Goal: Task Accomplishment & Management: Use online tool/utility

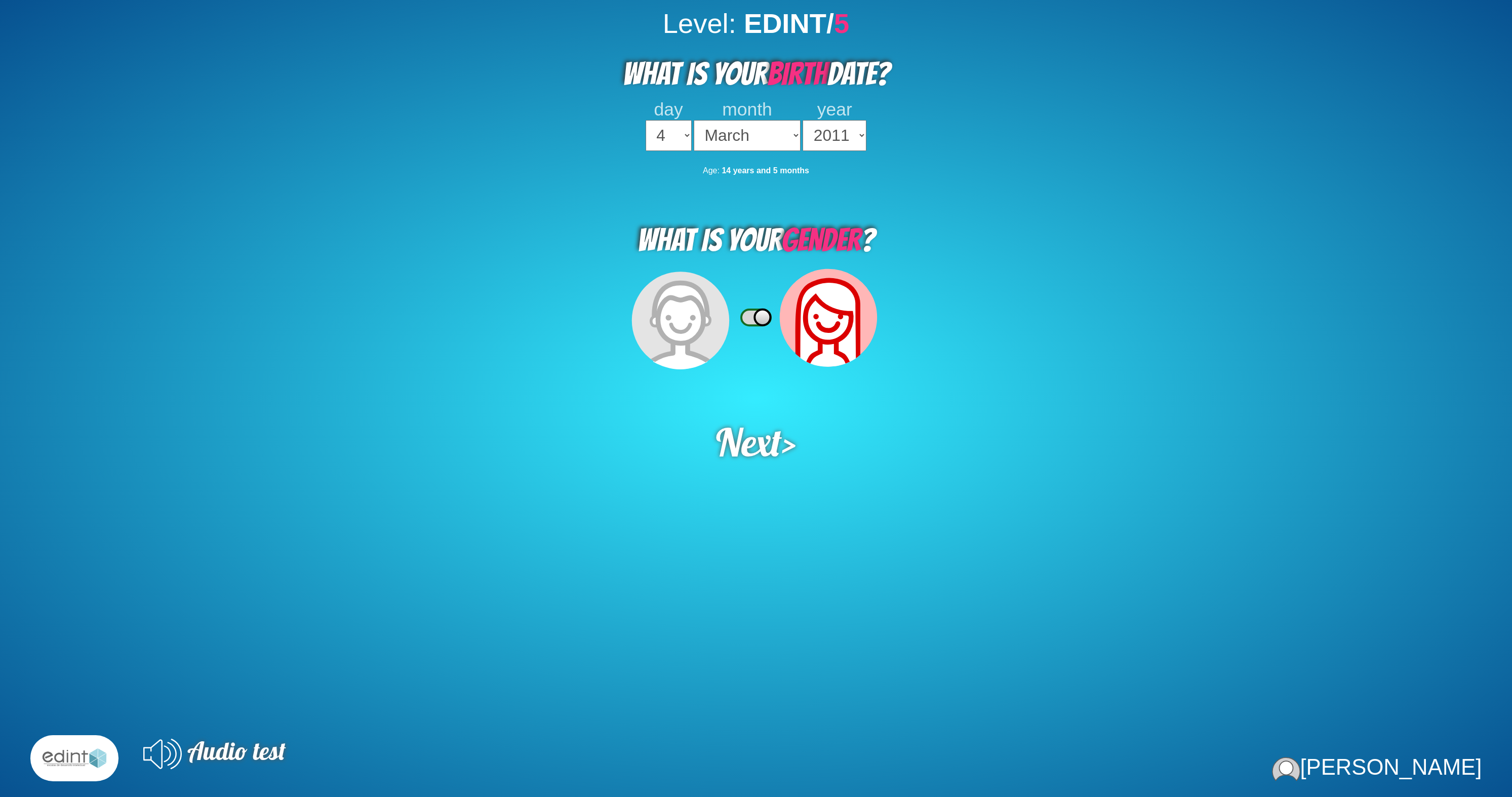
select select "4"
select select "03"
select select "2011"
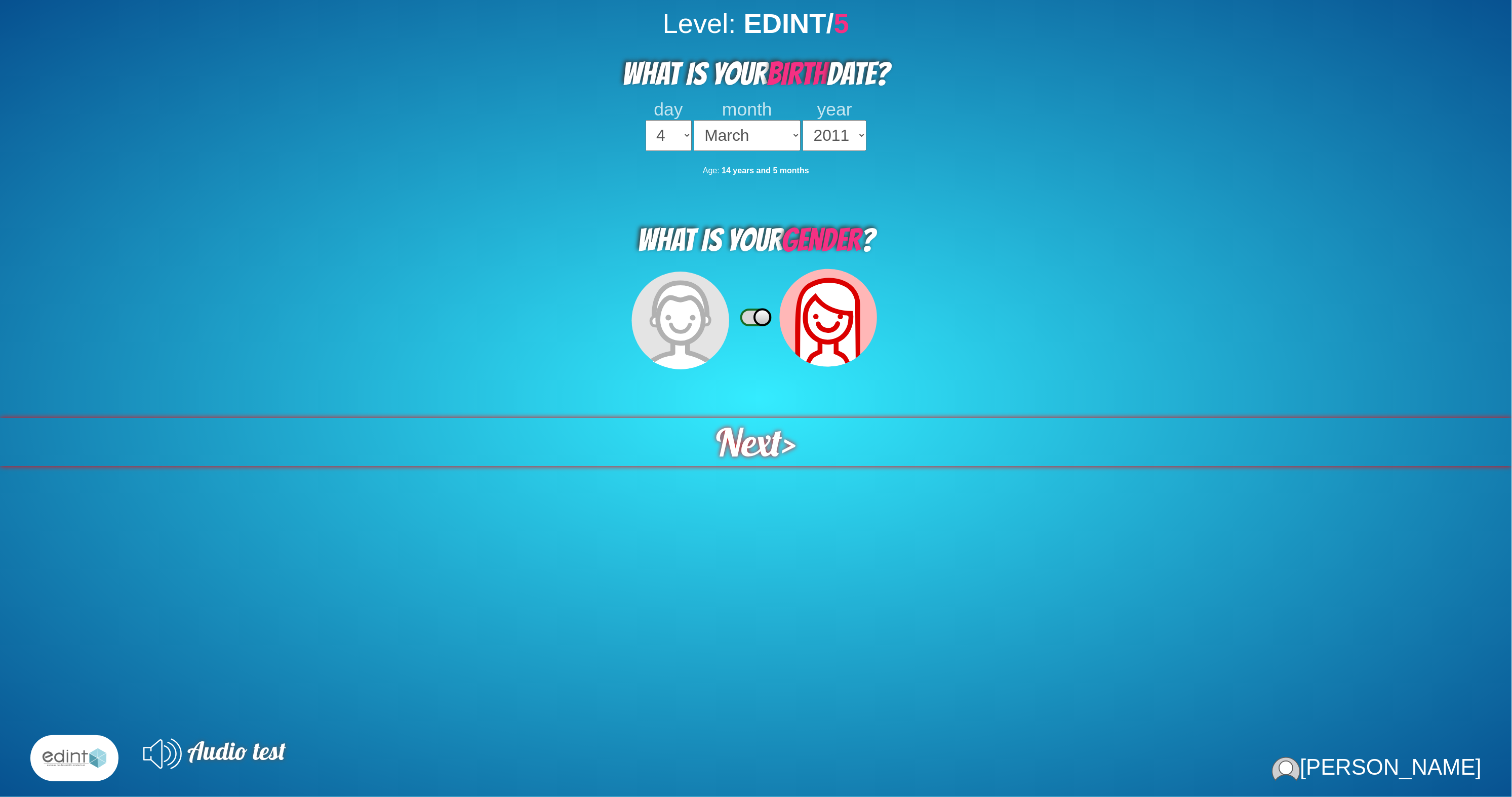
click at [766, 418] on span "Next" at bounding box center [748, 441] width 66 height 48
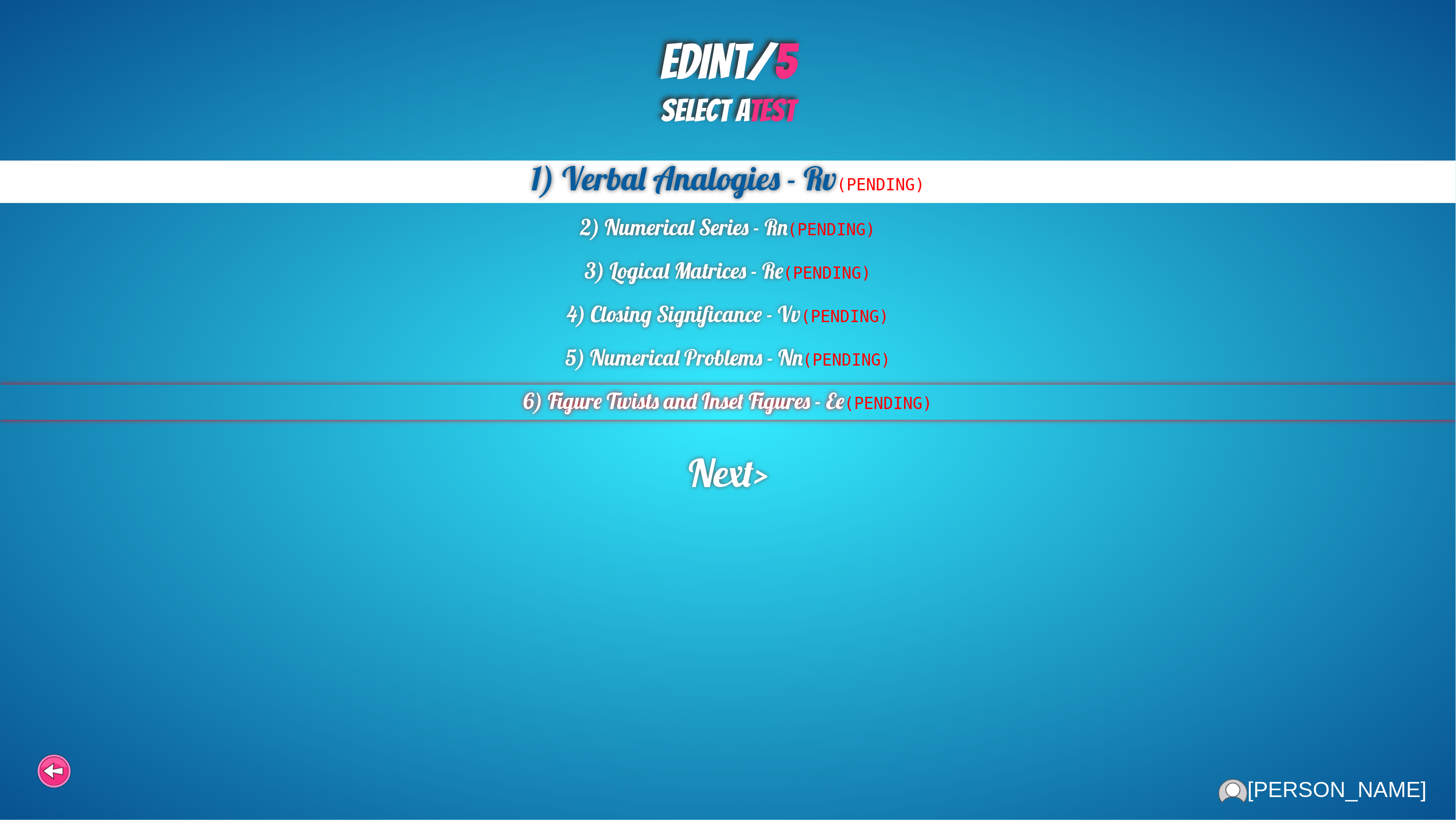
click at [851, 385] on div "6) Figure Twists and Inset Figures - Ee (PENDING)" at bounding box center [728, 402] width 1456 height 35
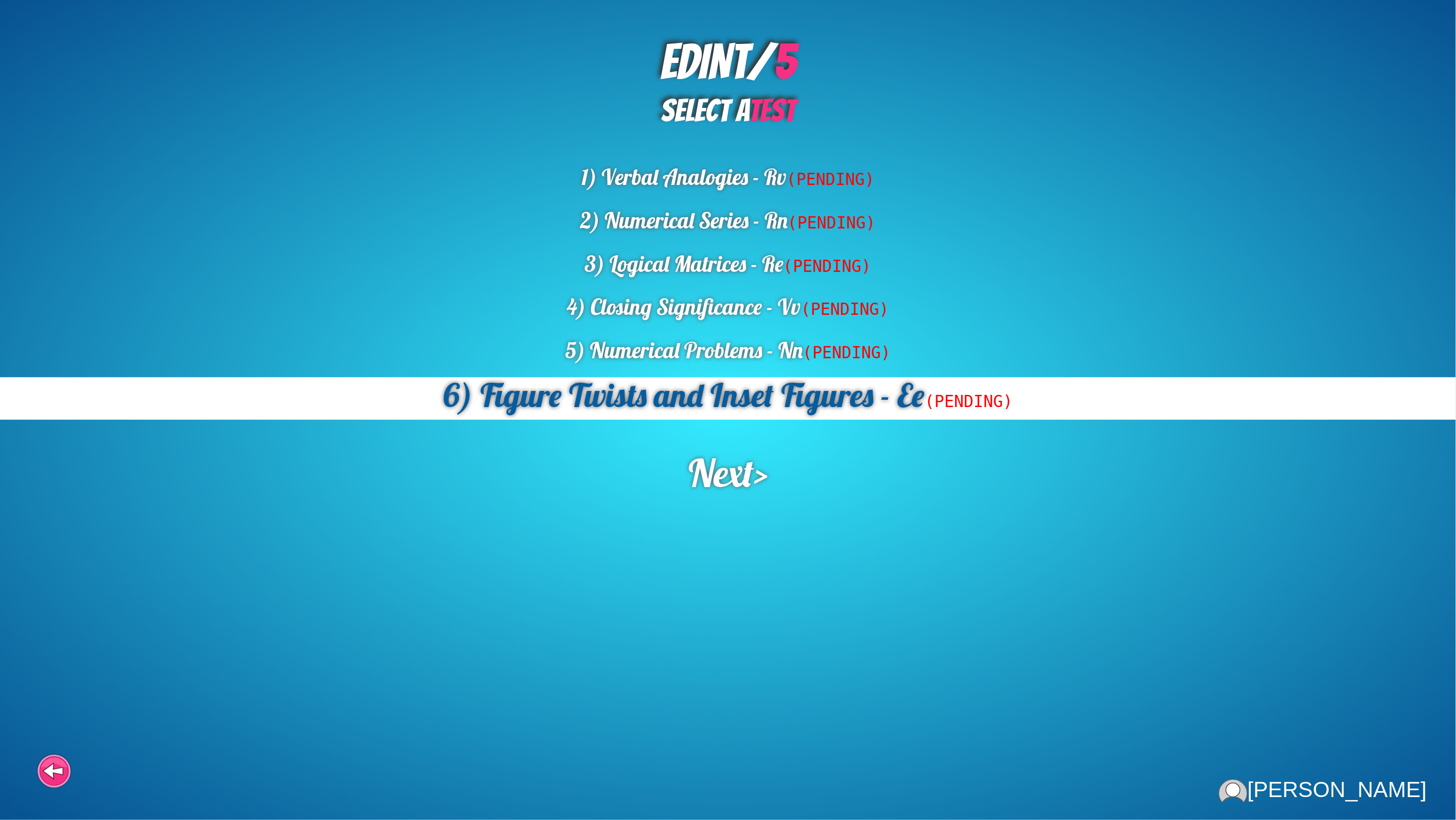
click at [695, 463] on div "EDINT/ 5 SELECT A TEST 1) Verbal Analogies - Rv (PENDING) 2) Numerical Series -…" at bounding box center [728, 410] width 1456 height 820
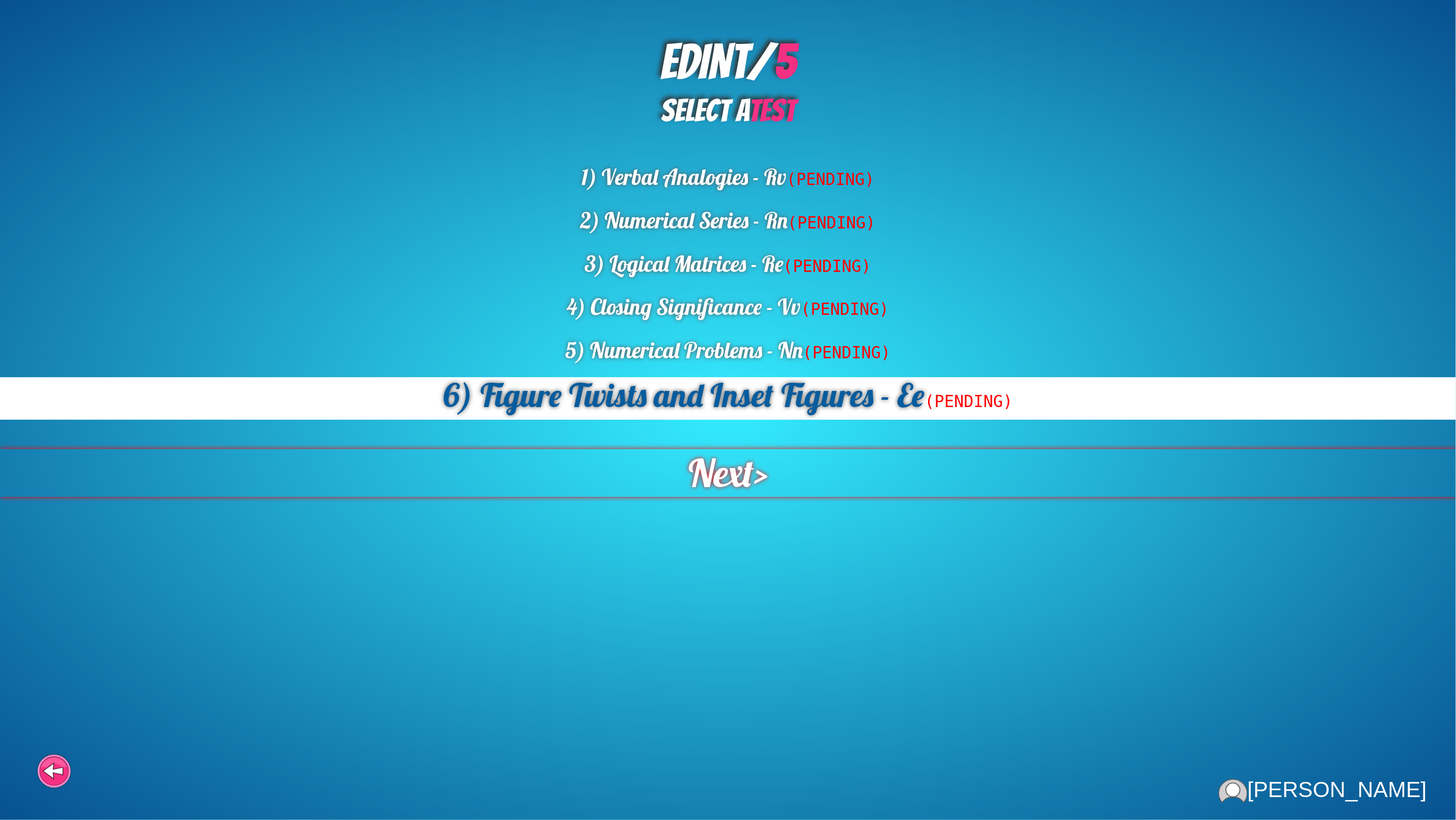
click at [714, 448] on span "Next" at bounding box center [721, 472] width 66 height 48
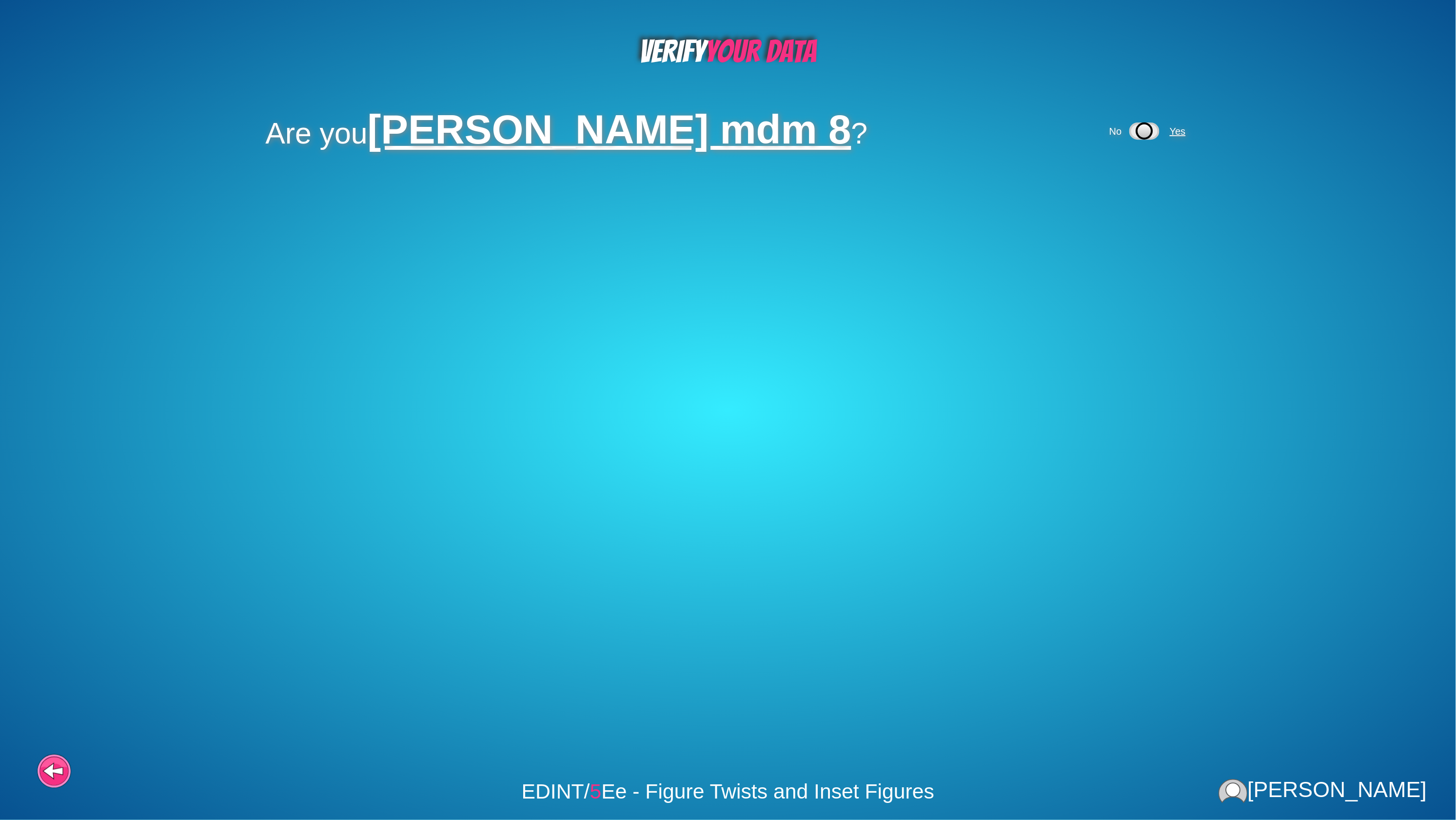
click at [1170, 126] on span "Yes" at bounding box center [1178, 131] width 16 height 11
click at [1091, 190] on span "Yes" at bounding box center [1098, 195] width 16 height 11
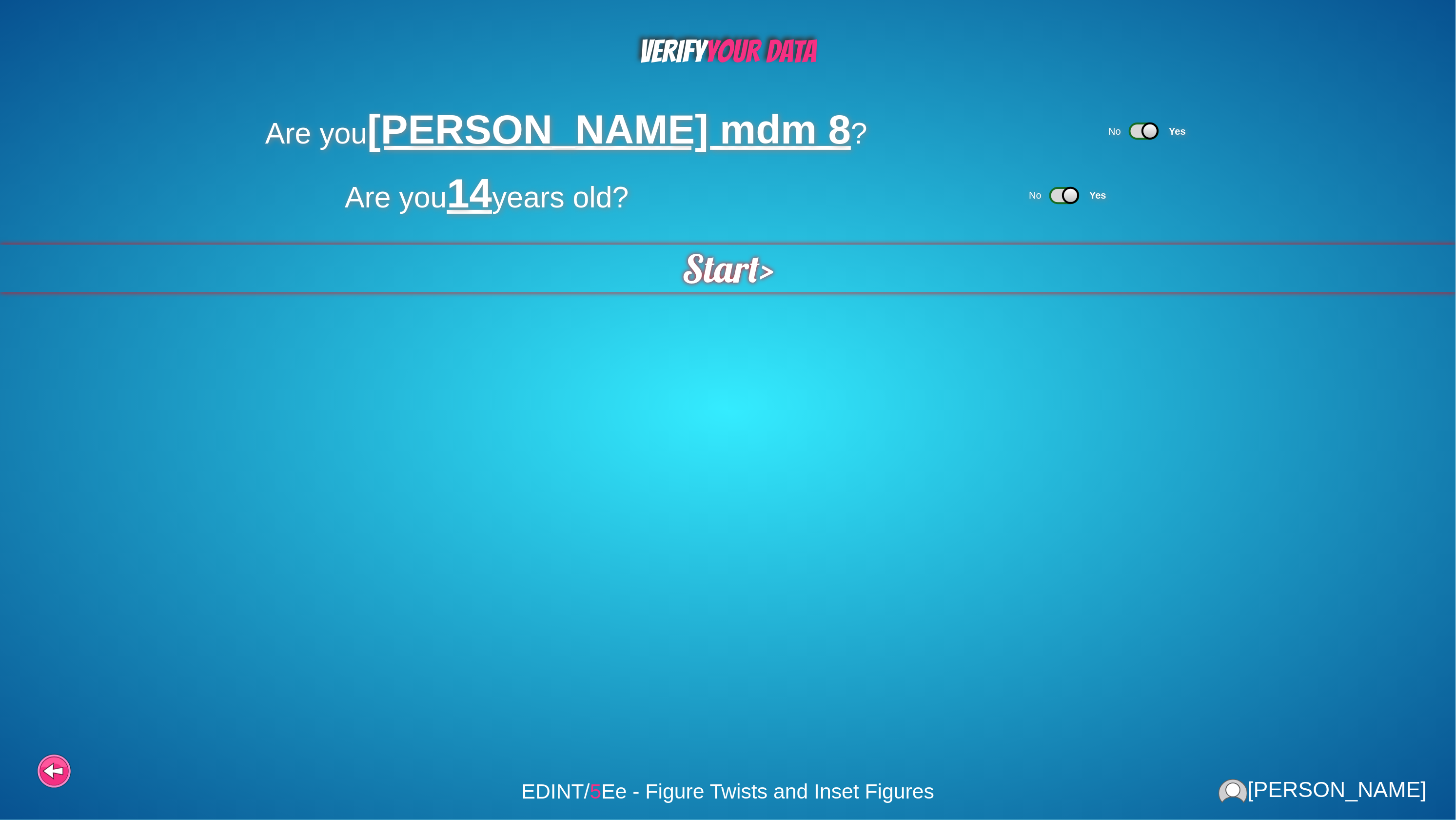
click at [711, 264] on span "Start" at bounding box center [721, 268] width 77 height 48
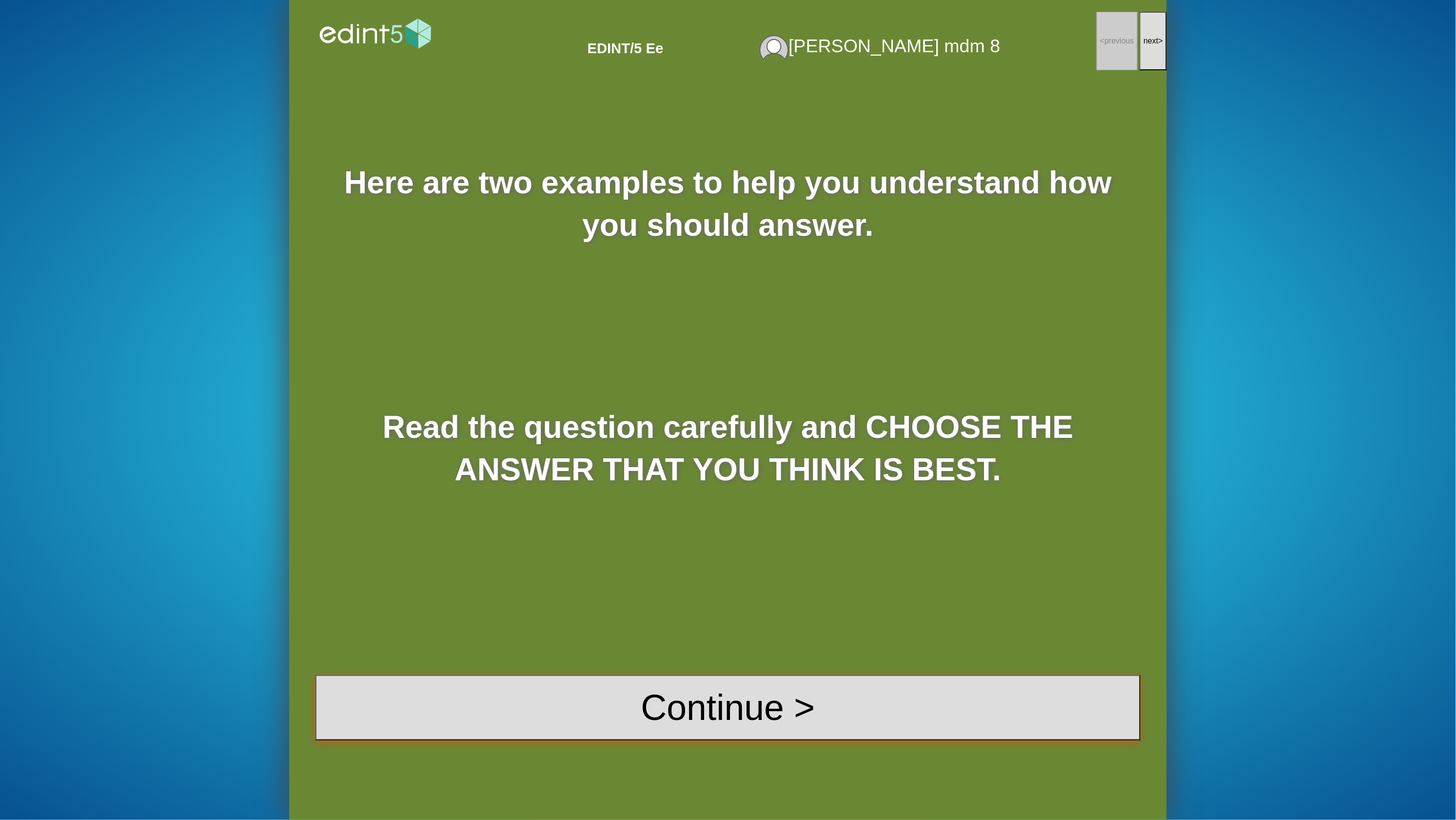
click at [721, 700] on button "Continue >" at bounding box center [728, 707] width 825 height 65
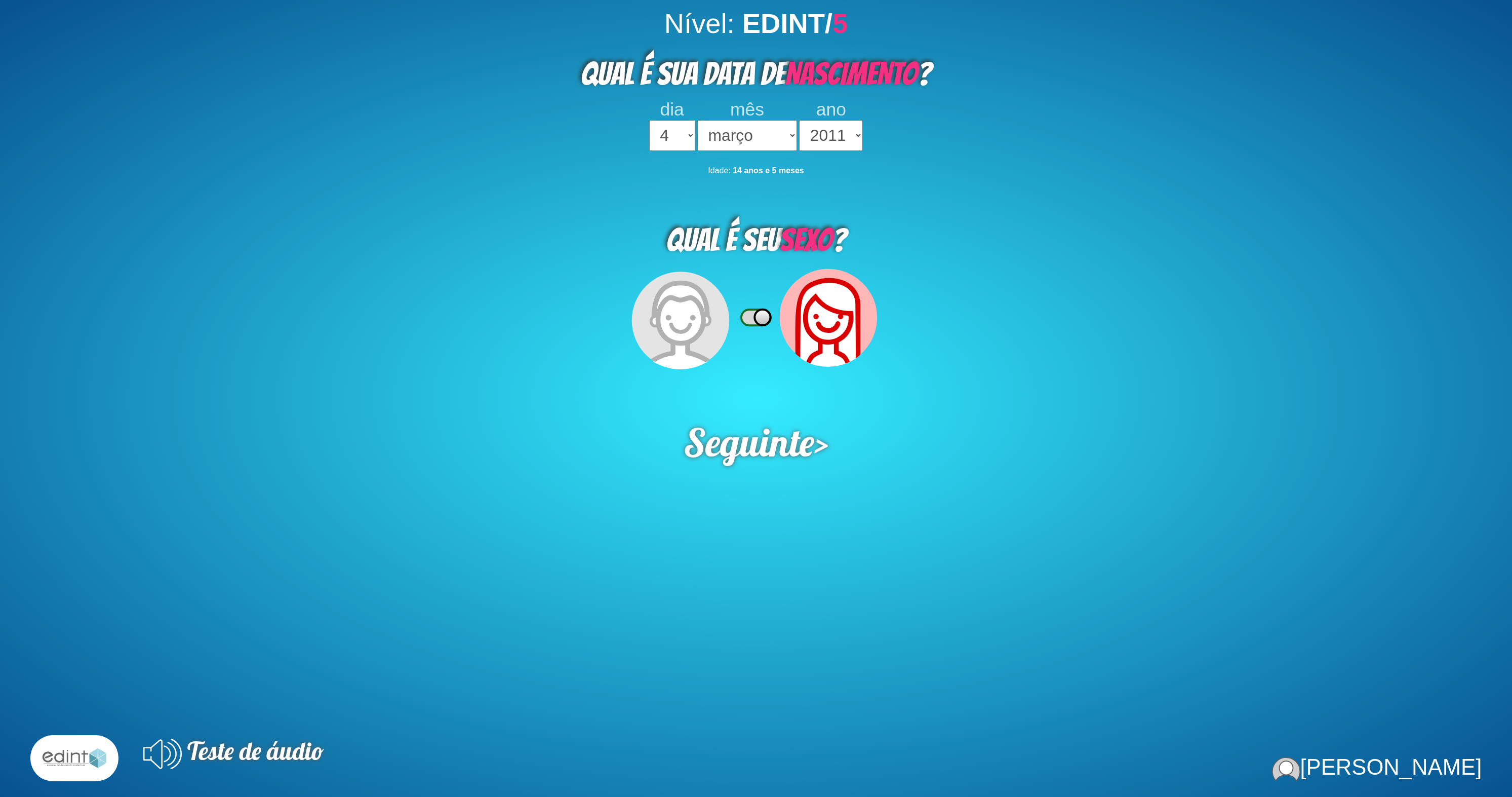
select select "4"
select select "03"
select select "2011"
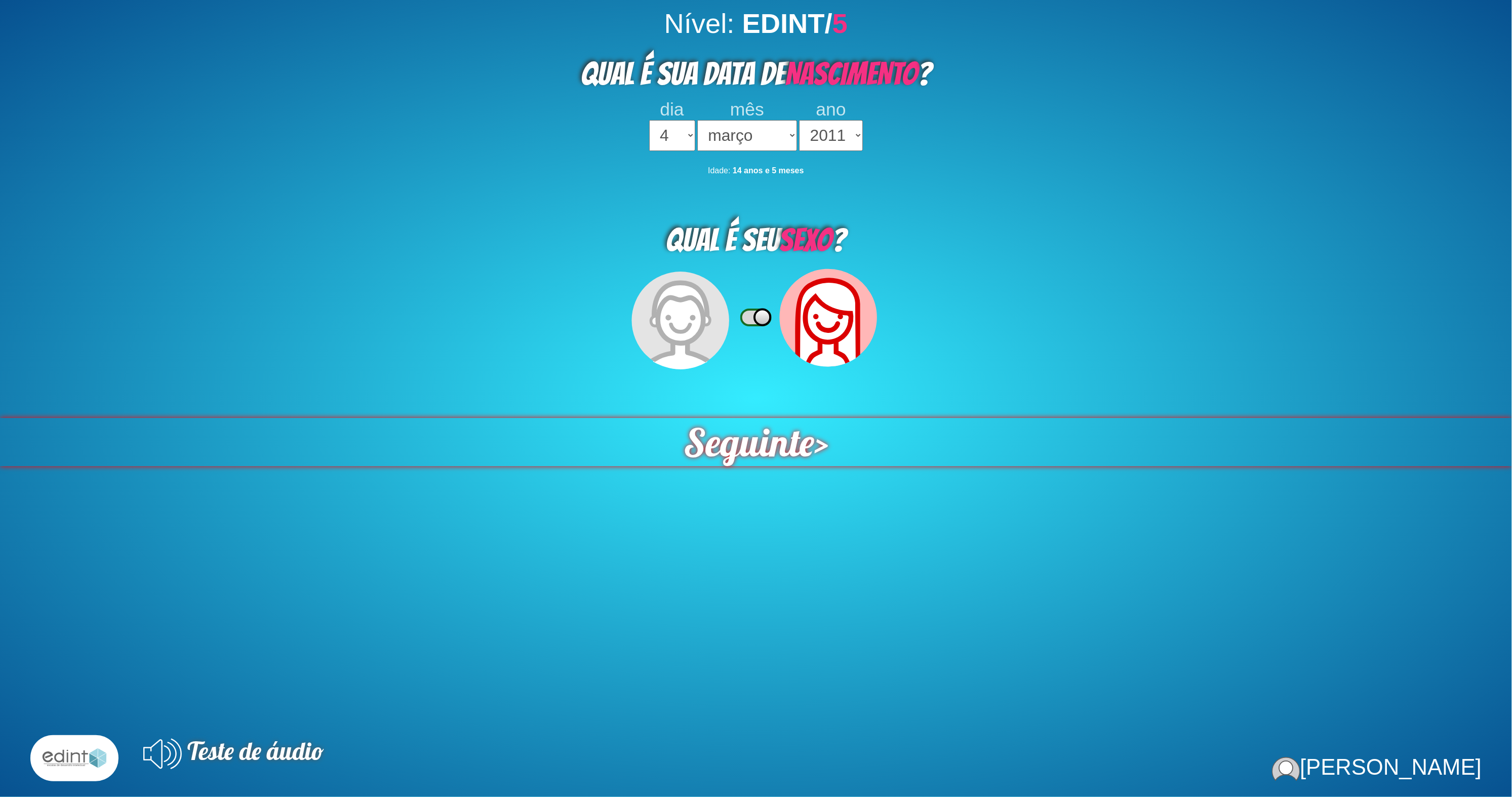
click at [759, 418] on span "Seguinte" at bounding box center [749, 441] width 130 height 48
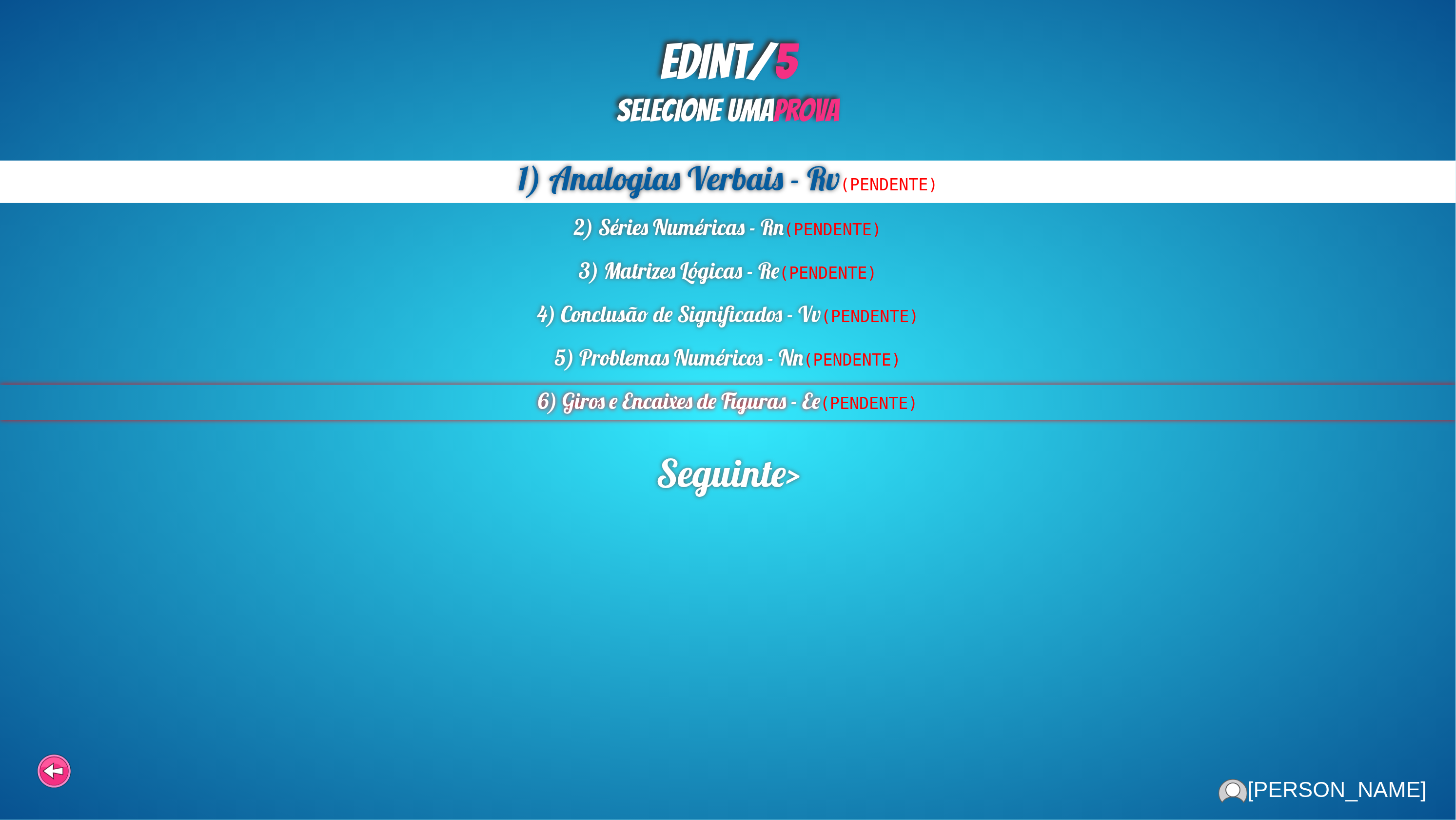
click at [761, 385] on div "6) Giros e Encaixes de Figuras - Ee (PENDENTE)" at bounding box center [728, 402] width 1456 height 35
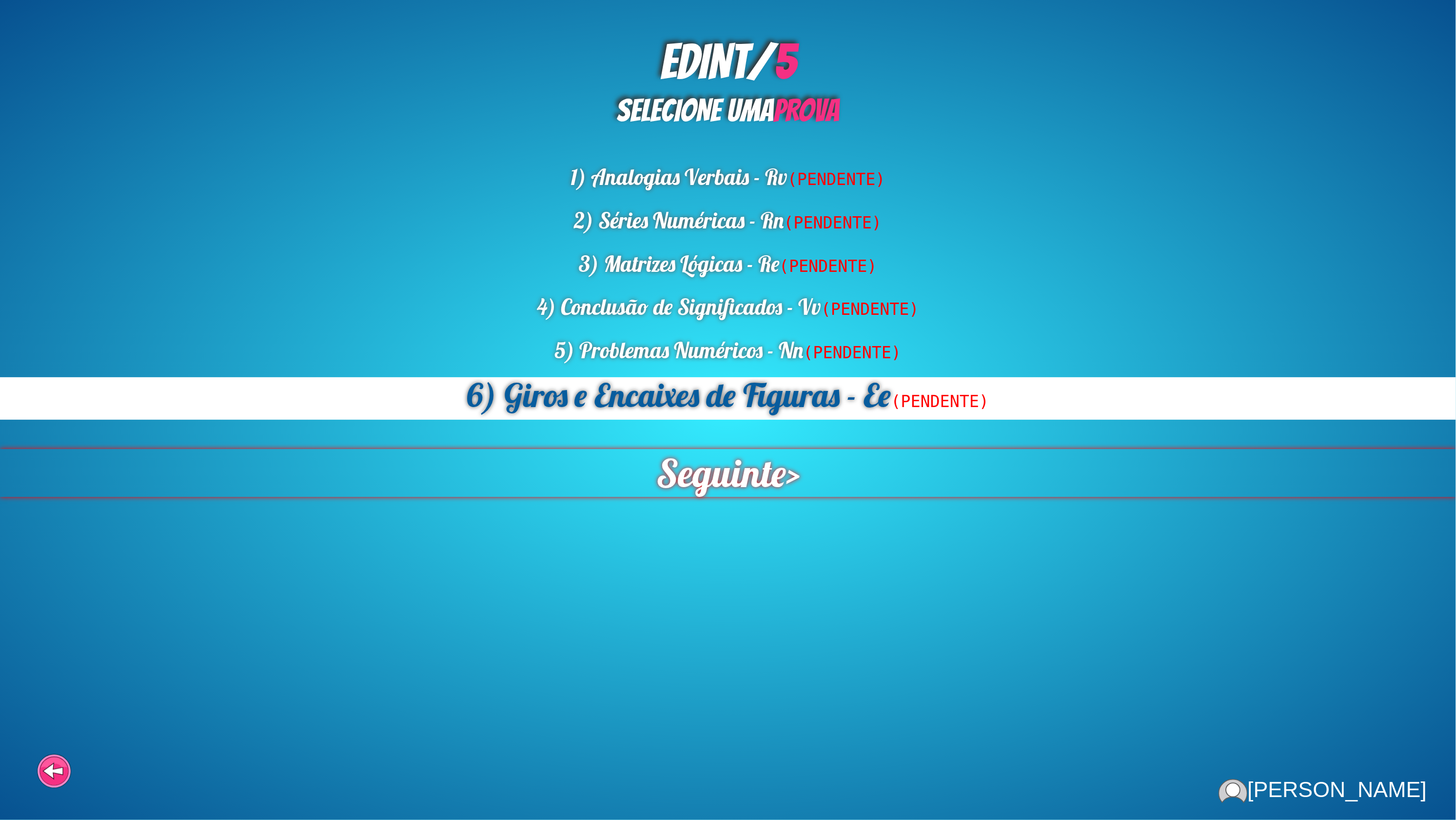
click at [749, 454] on span "Seguinte" at bounding box center [721, 473] width 129 height 48
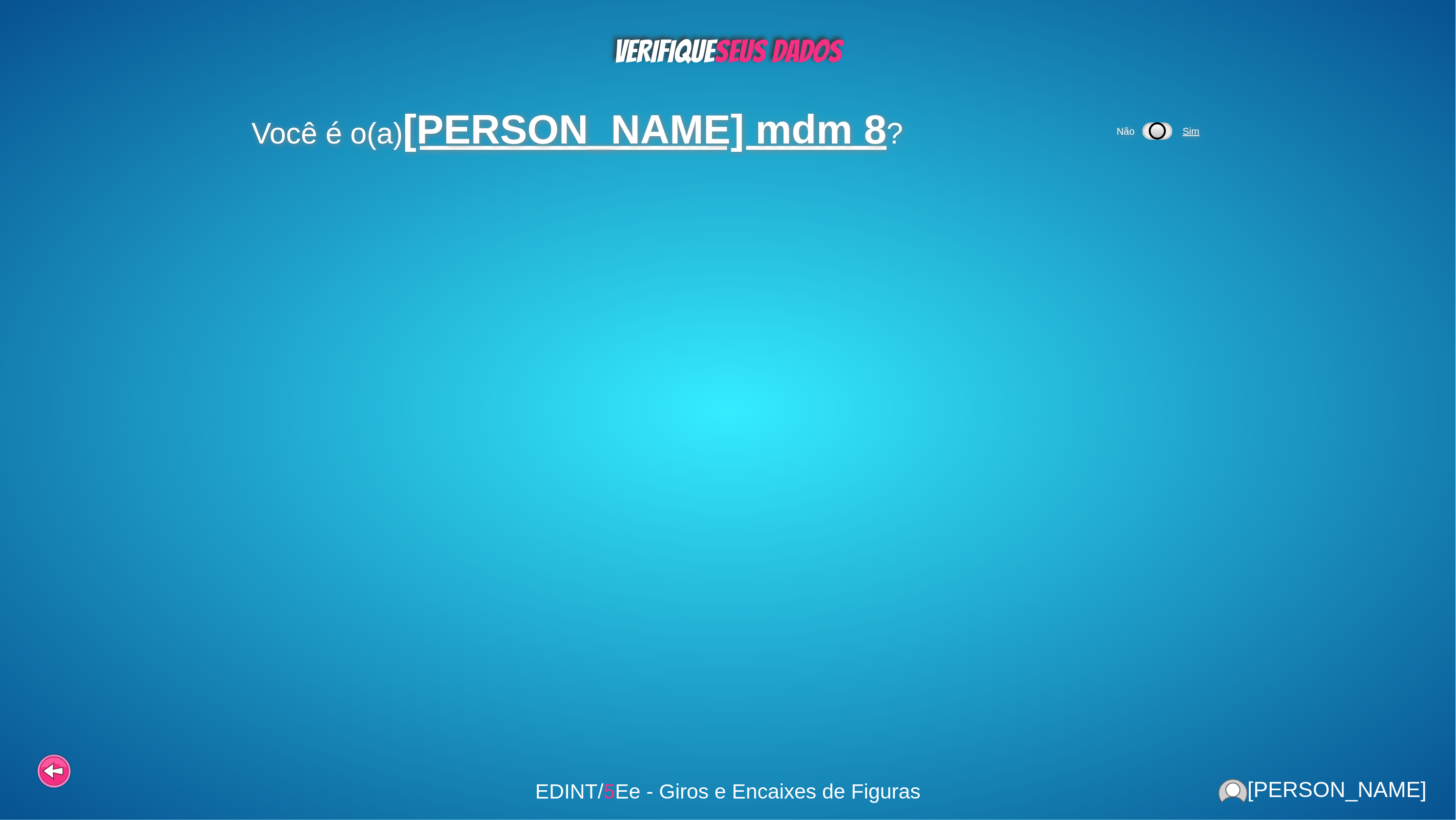
click at [1183, 126] on span "Sim" at bounding box center [1192, 131] width 17 height 11
click at [1113, 190] on span "Sim" at bounding box center [1121, 195] width 17 height 11
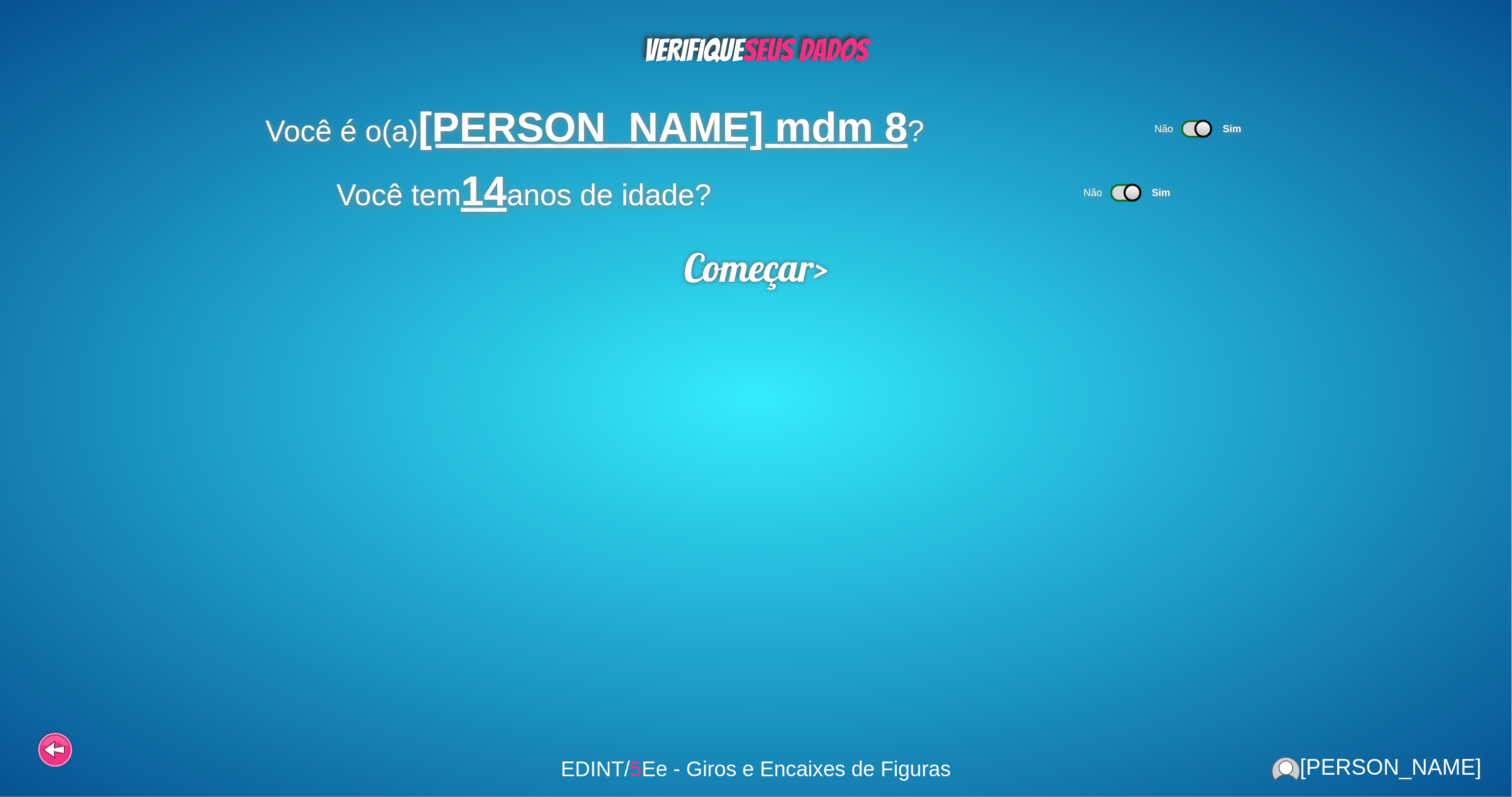
click at [744, 232] on div "VERIFIQUE SEUS DADOS Você é o(a) Margarida mdm 8 ? Não Sim Você tem 14 anos de …" at bounding box center [756, 398] width 1512 height 797
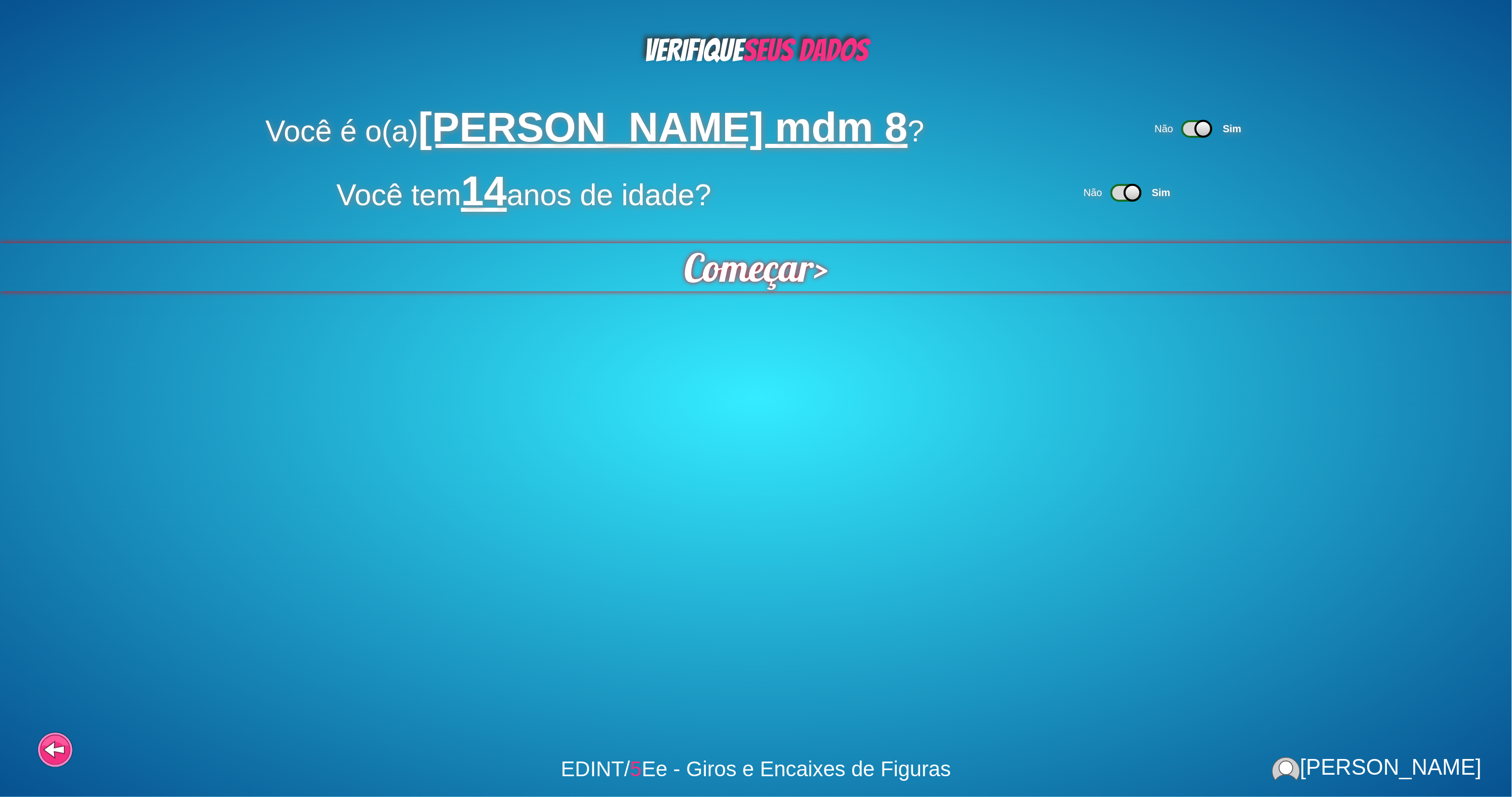
click at [754, 251] on span "Começar" at bounding box center [749, 267] width 130 height 48
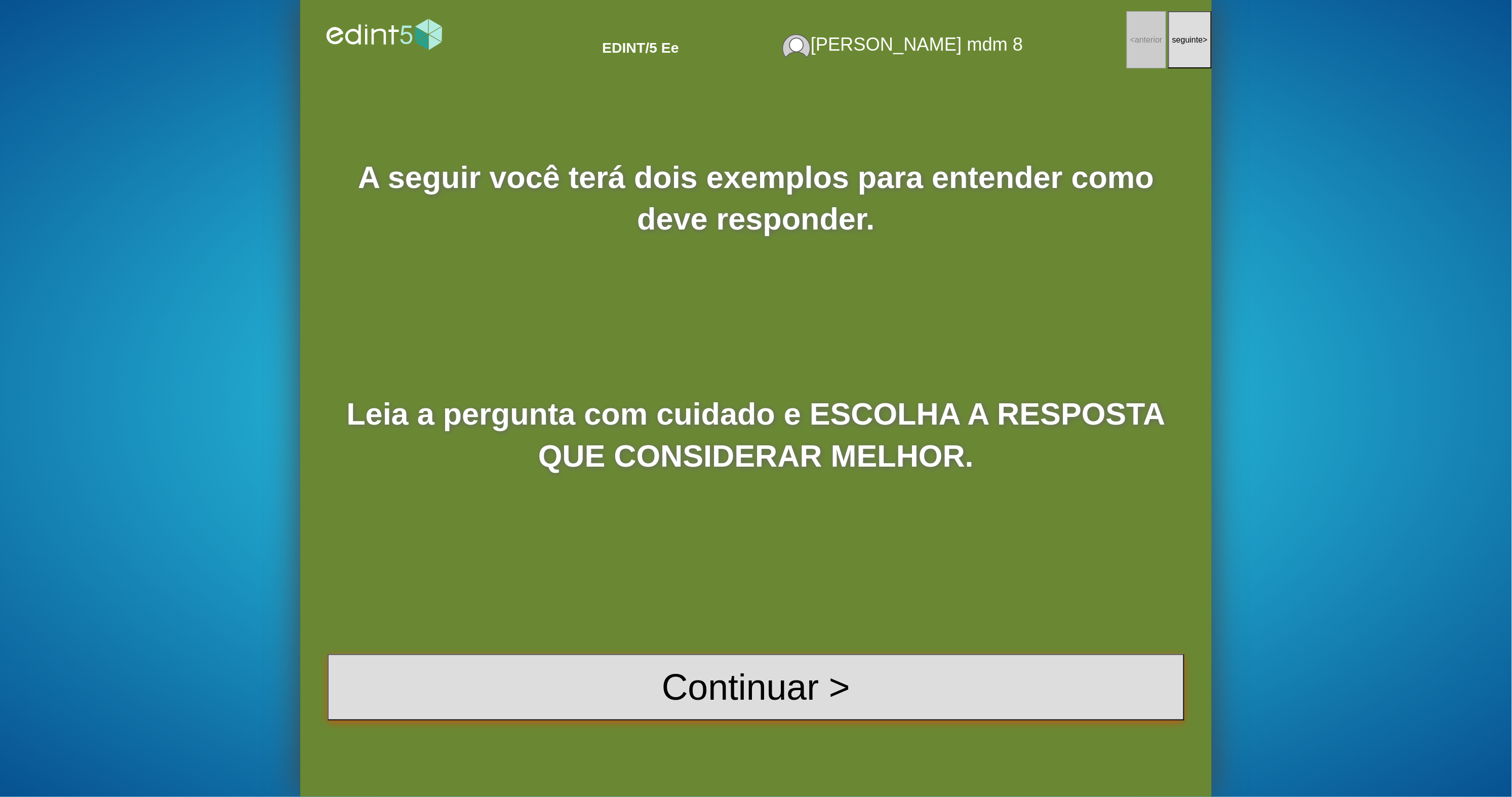
click at [920, 663] on button "Continuar >" at bounding box center [756, 686] width 857 height 66
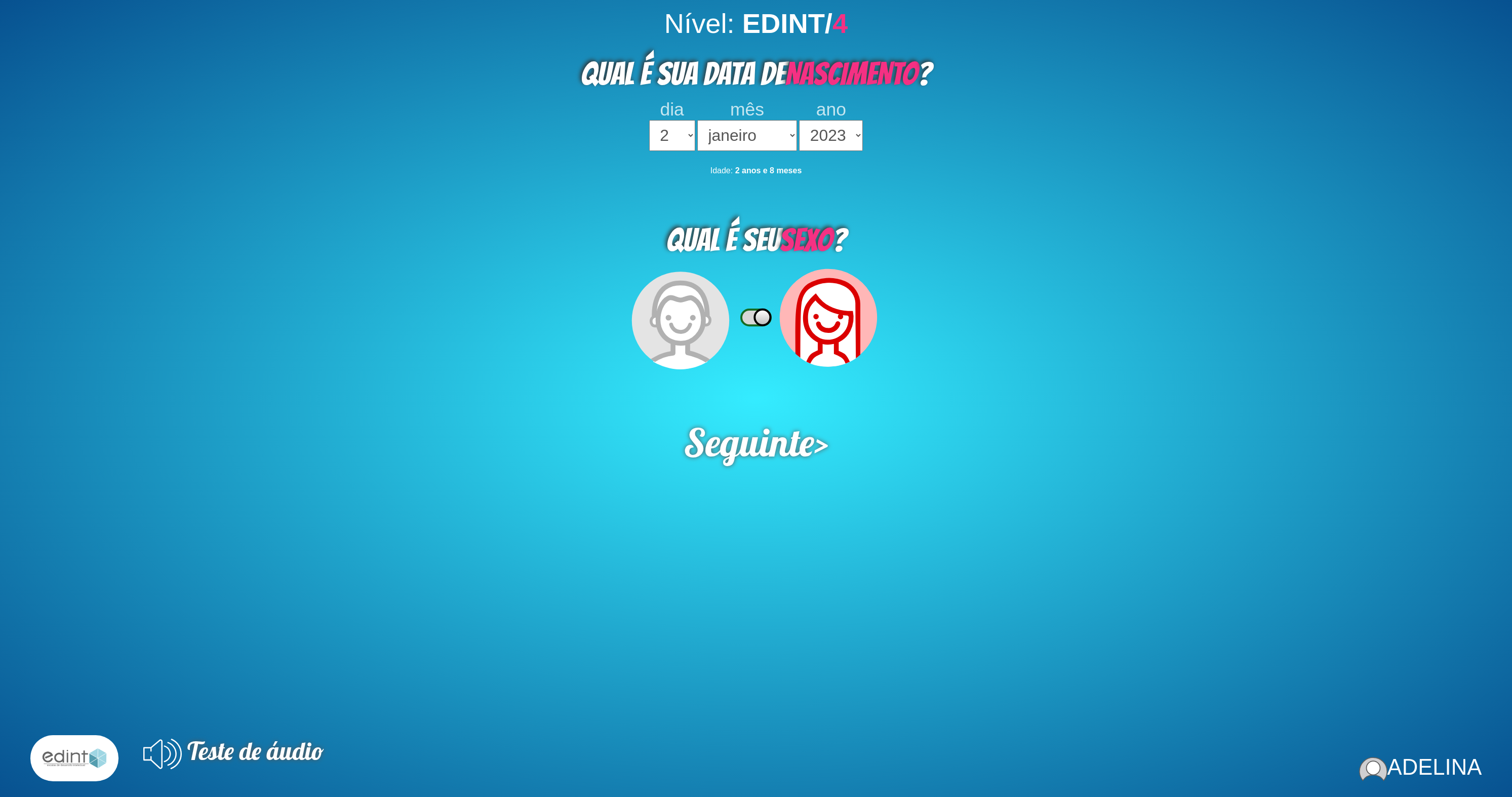
select select "2"
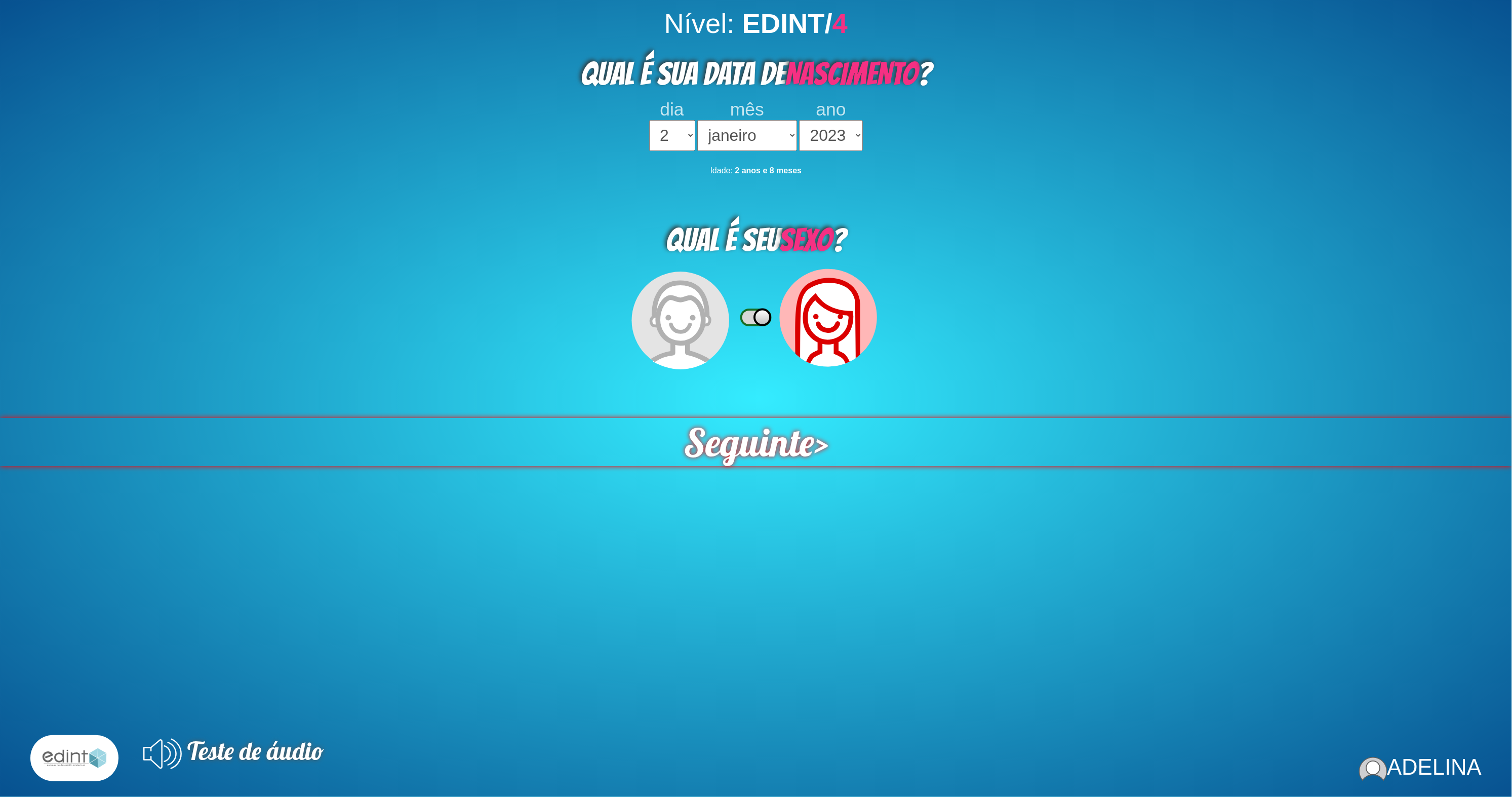
click at [799, 418] on span "Seguinte" at bounding box center [749, 441] width 131 height 48
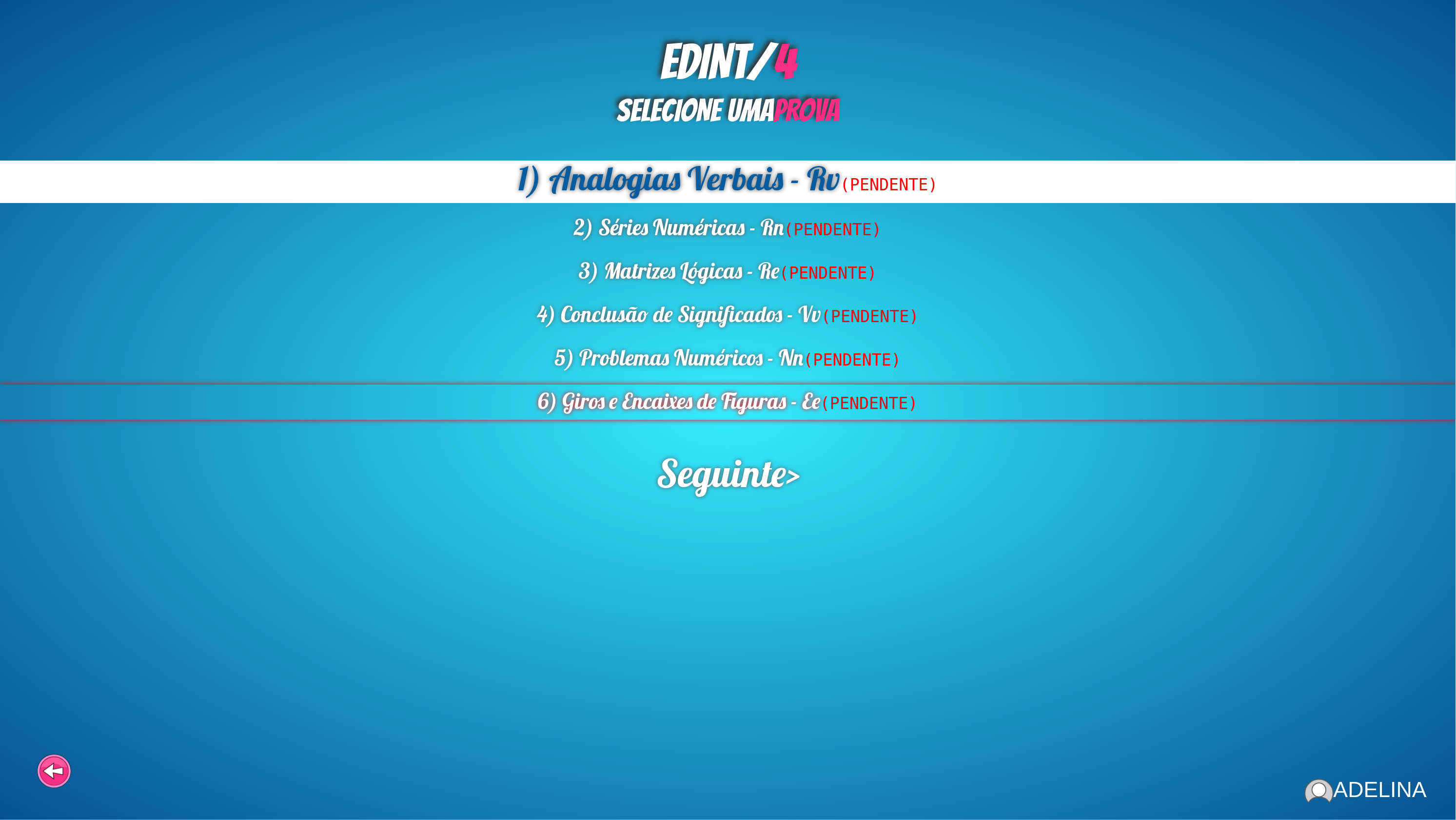
click at [794, 385] on div "6) Giros e Encaixes de Figuras - Ee (PENDENTE)" at bounding box center [728, 402] width 1456 height 35
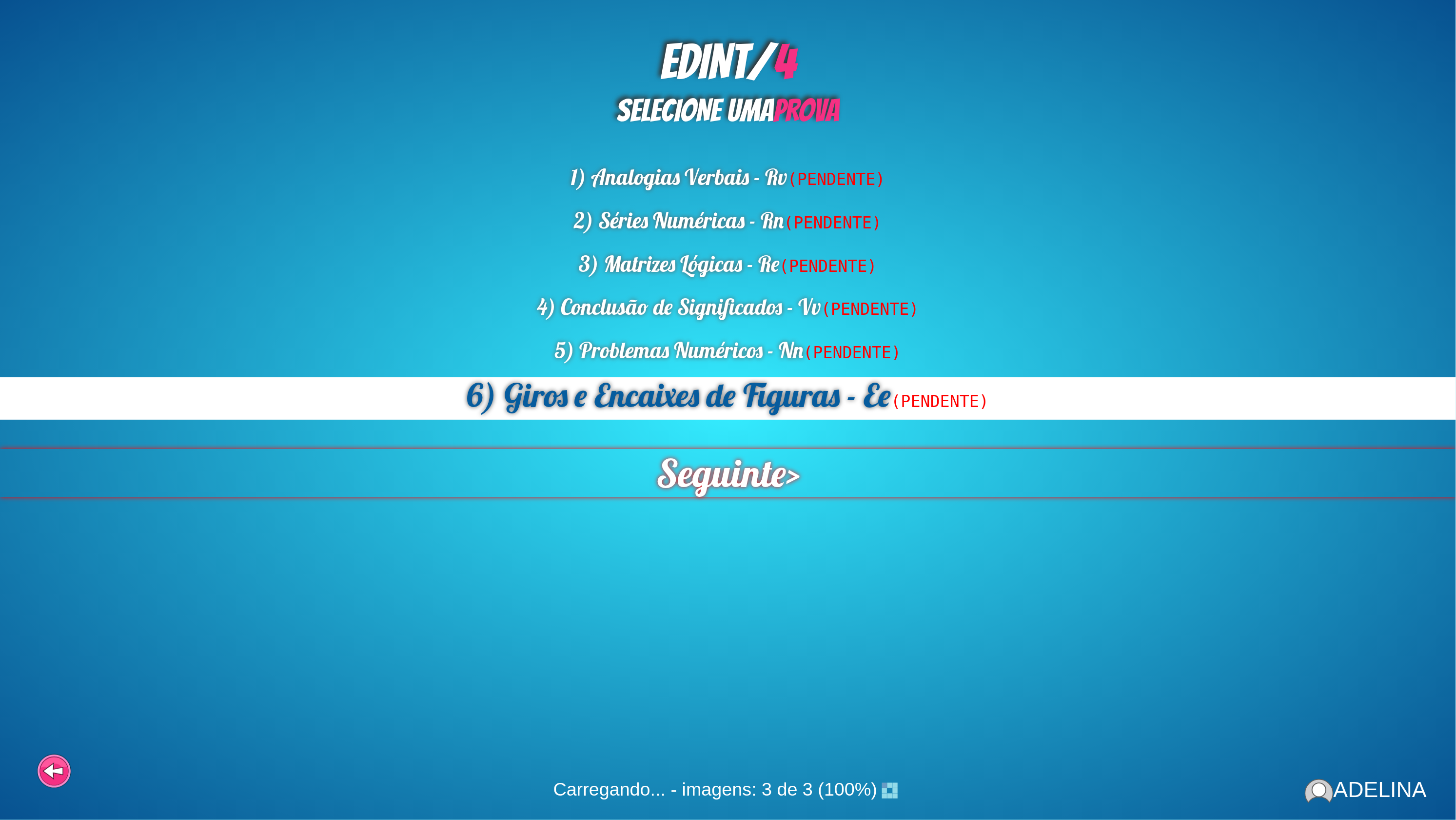
click at [767, 449] on span "Seguinte" at bounding box center [721, 473] width 130 height 48
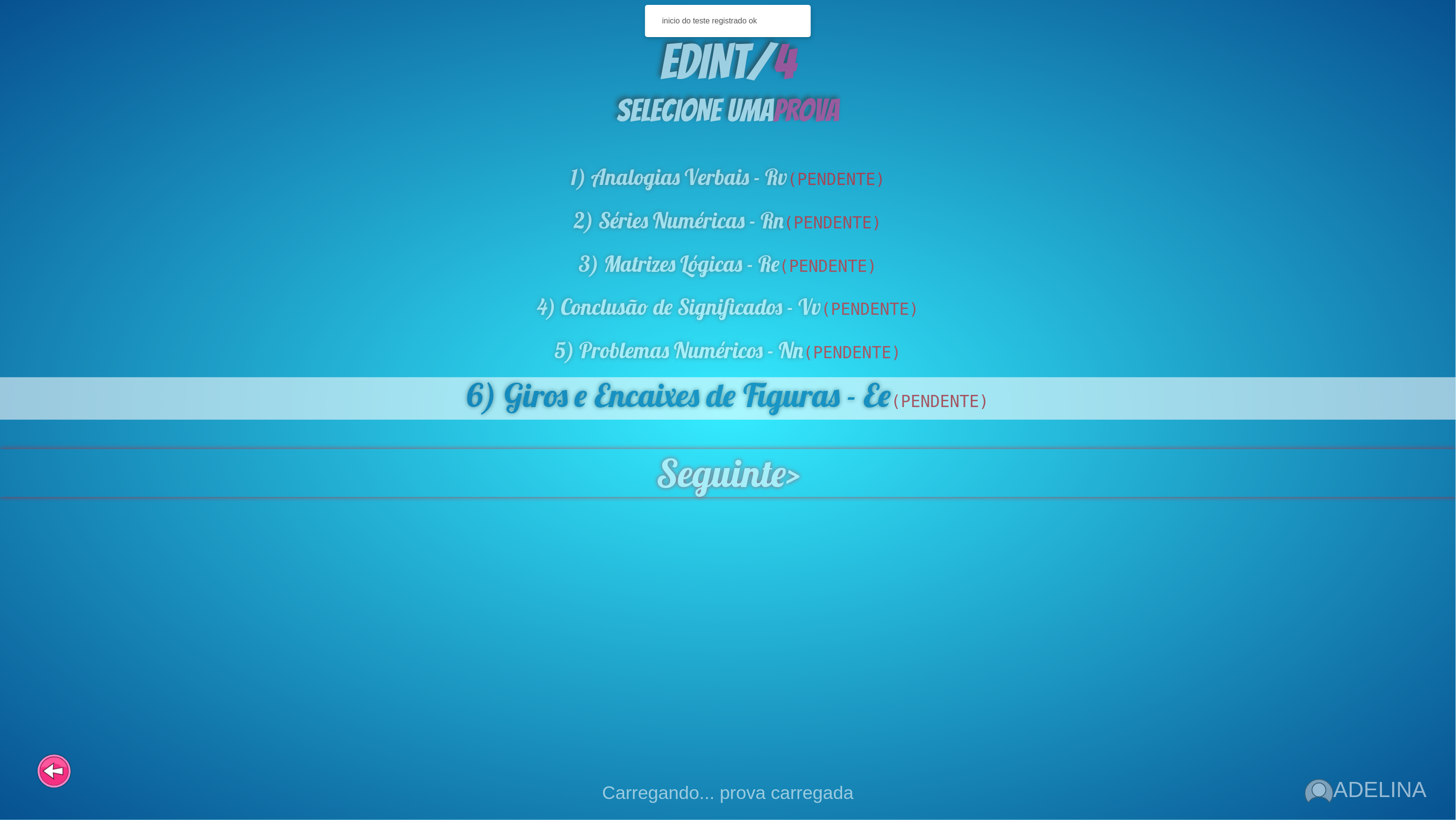
click at [744, 449] on span "Seguinte" at bounding box center [721, 473] width 129 height 48
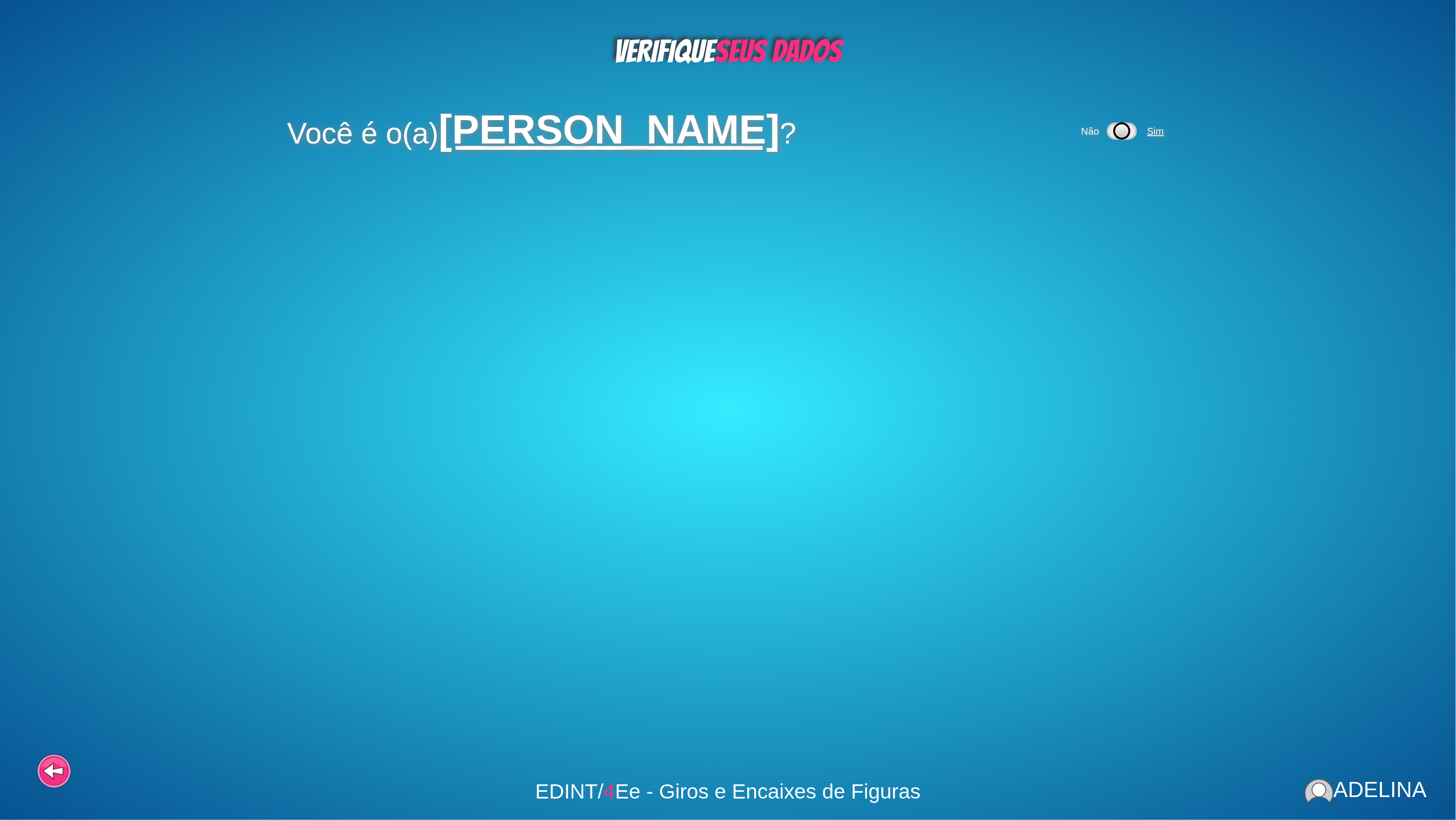
click at [1164, 126] on span "Sim" at bounding box center [1156, 131] width 17 height 11
click at [1107, 190] on span "Sim" at bounding box center [1115, 195] width 17 height 11
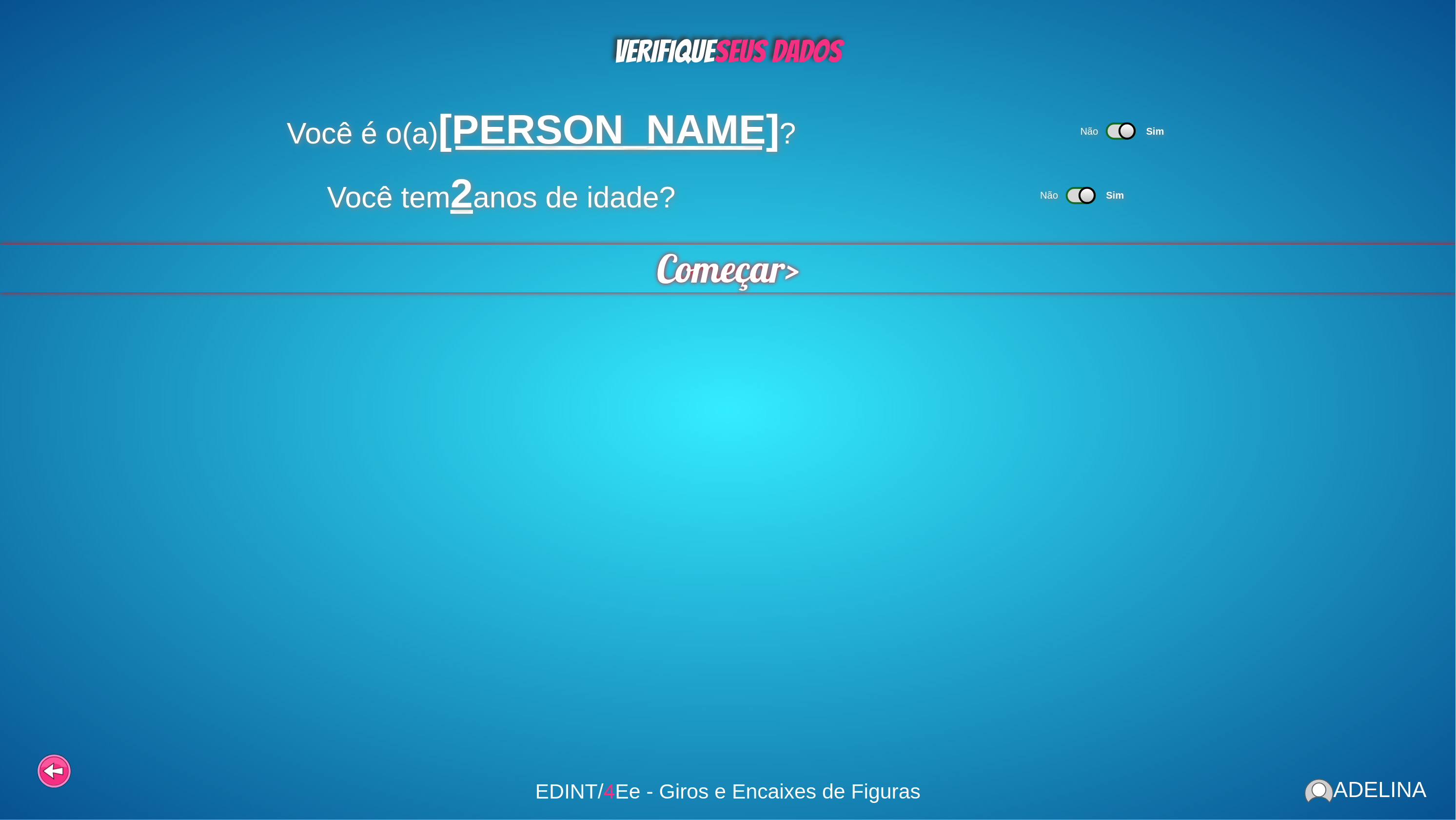
click at [842, 260] on div "Começar >" at bounding box center [728, 268] width 1458 height 48
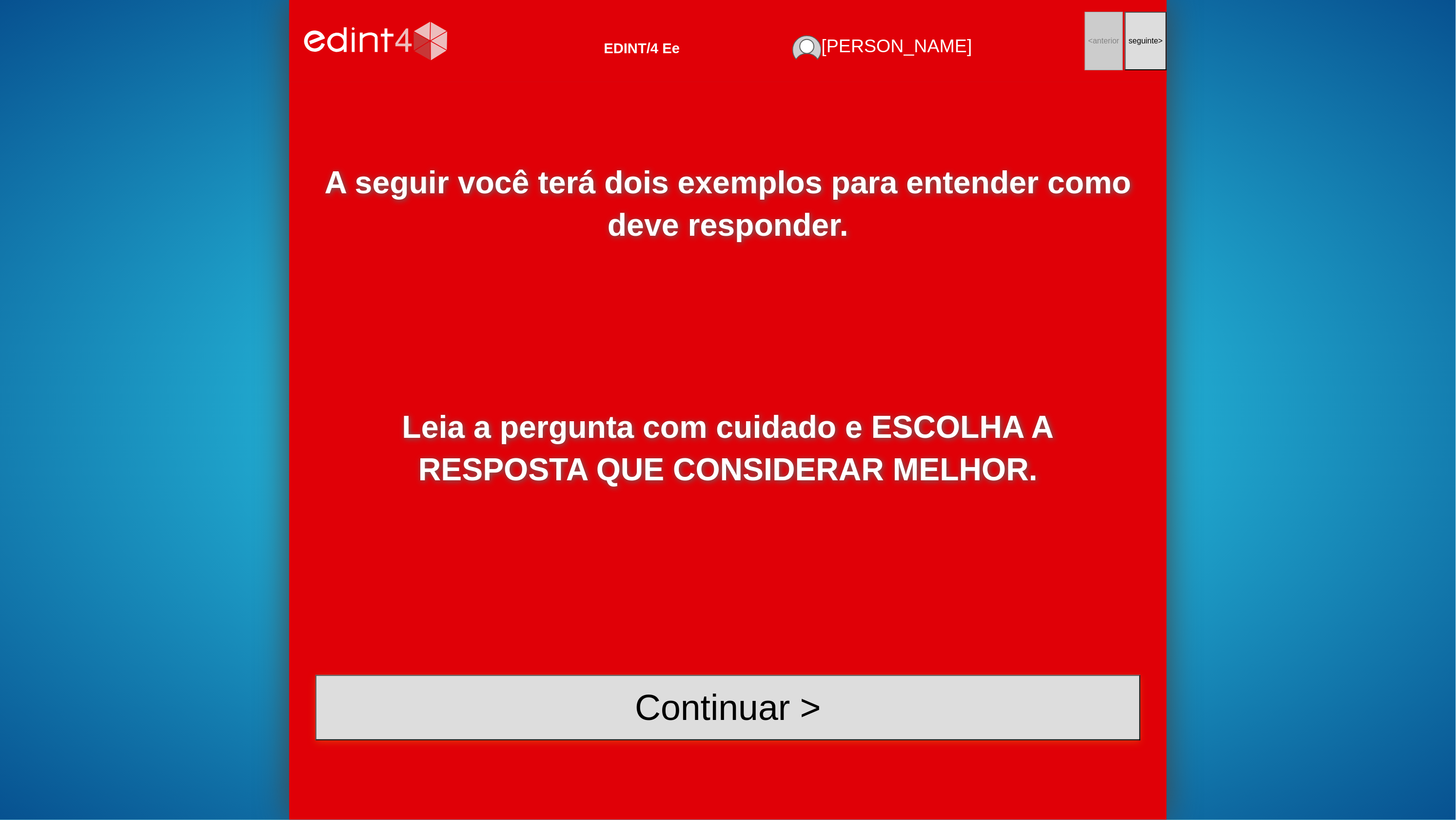
click at [802, 693] on button "Continuar >" at bounding box center [728, 707] width 825 height 65
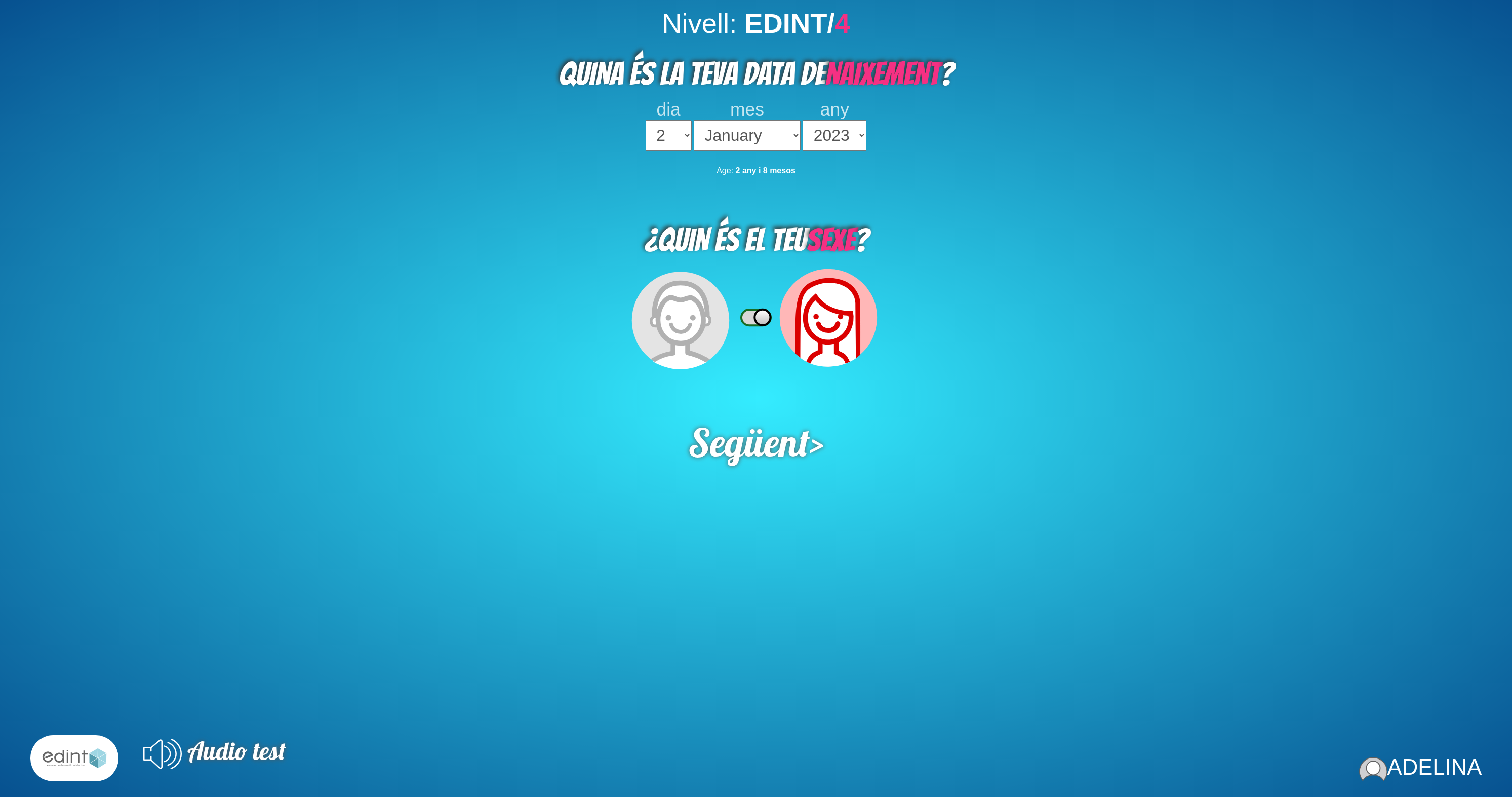
select select "2"
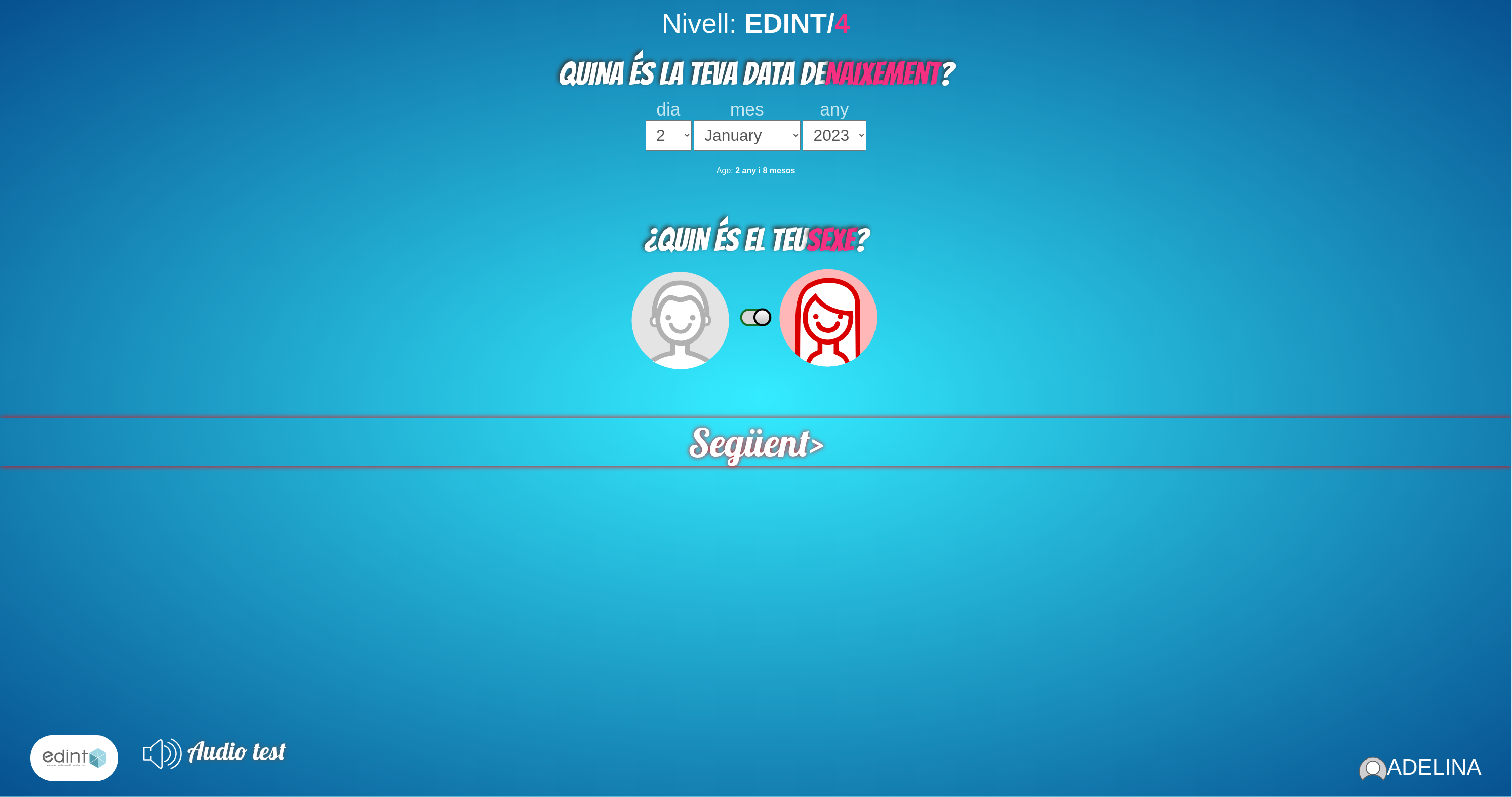
click at [734, 418] on span "Següent" at bounding box center [748, 441] width 122 height 48
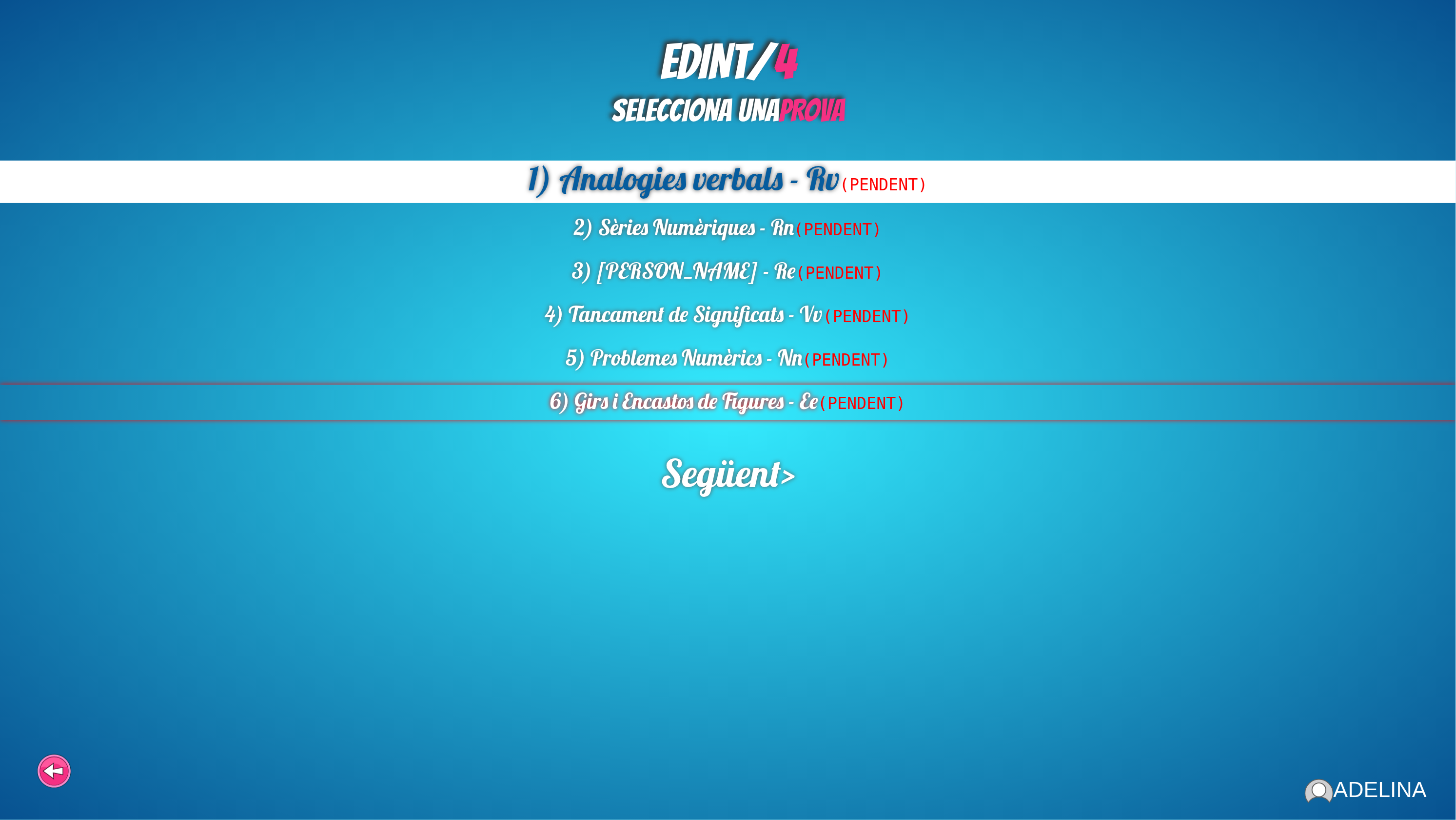
click at [759, 385] on div "6) Girs i Encastos de Figures - Ee (PENDENT)" at bounding box center [728, 402] width 1456 height 35
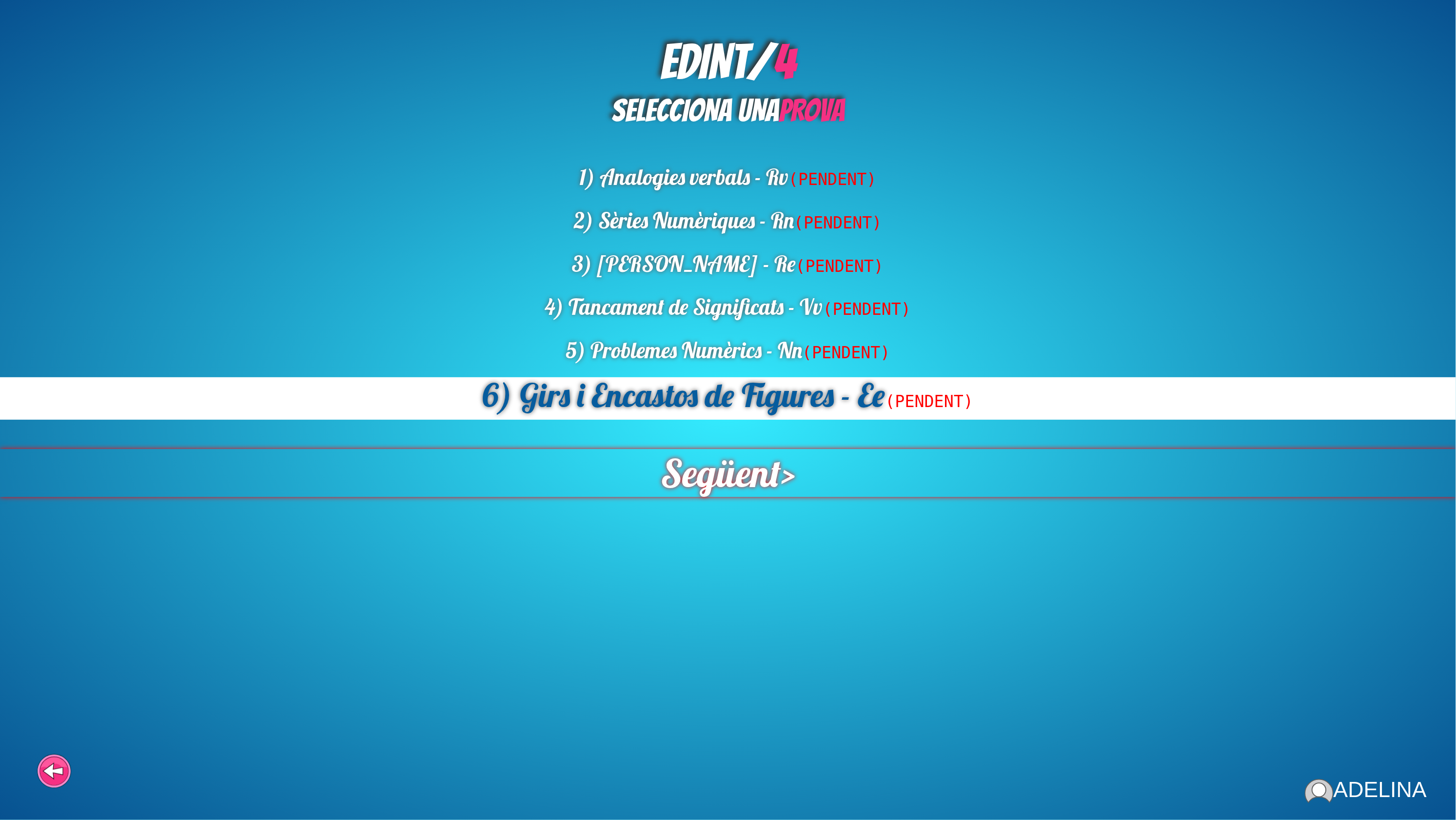
click at [750, 448] on span "Següent" at bounding box center [721, 472] width 121 height 48
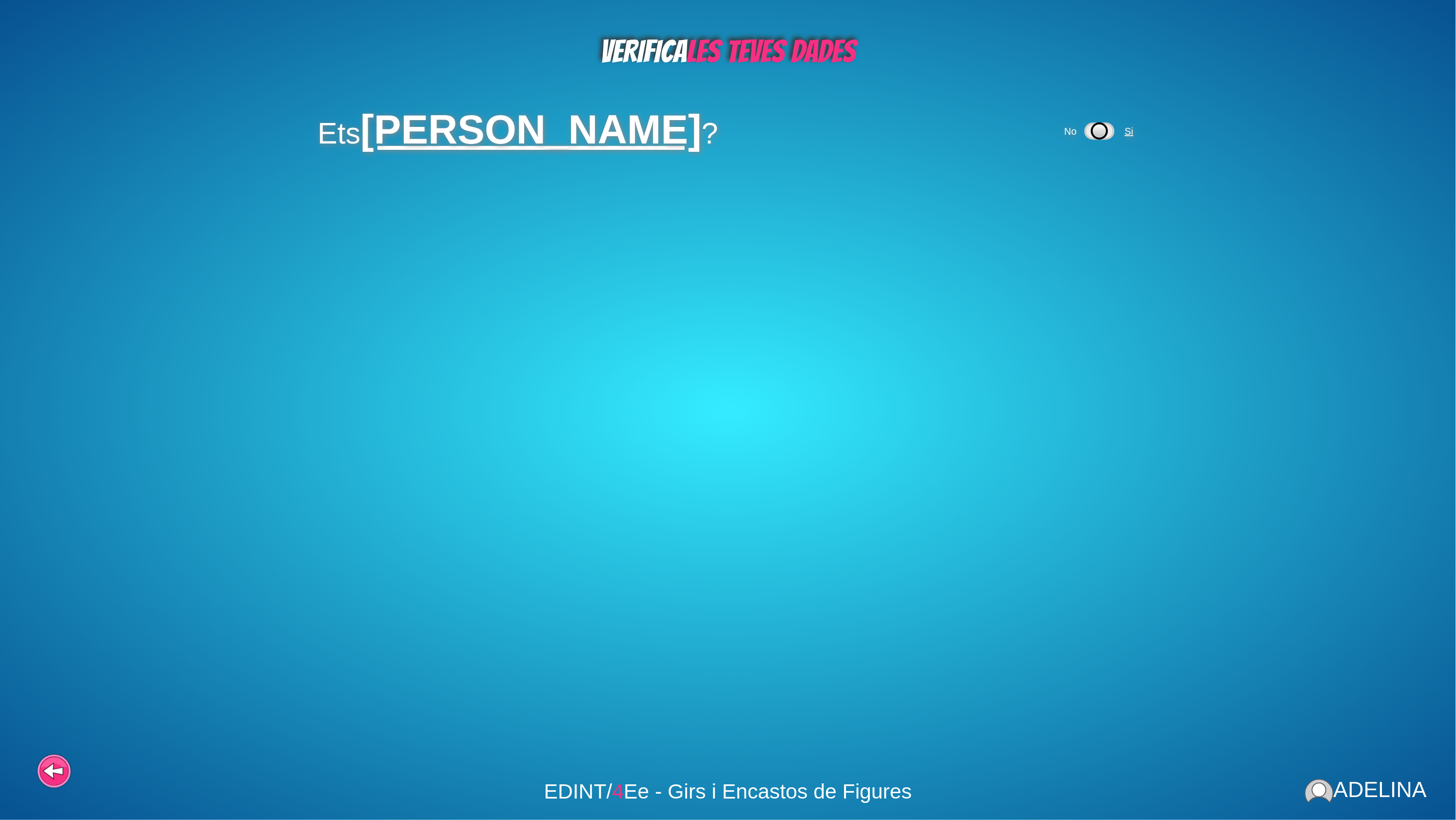
click at [1134, 126] on span "Si" at bounding box center [1129, 131] width 8 height 11
click at [1066, 190] on span "Si" at bounding box center [1070, 195] width 8 height 11
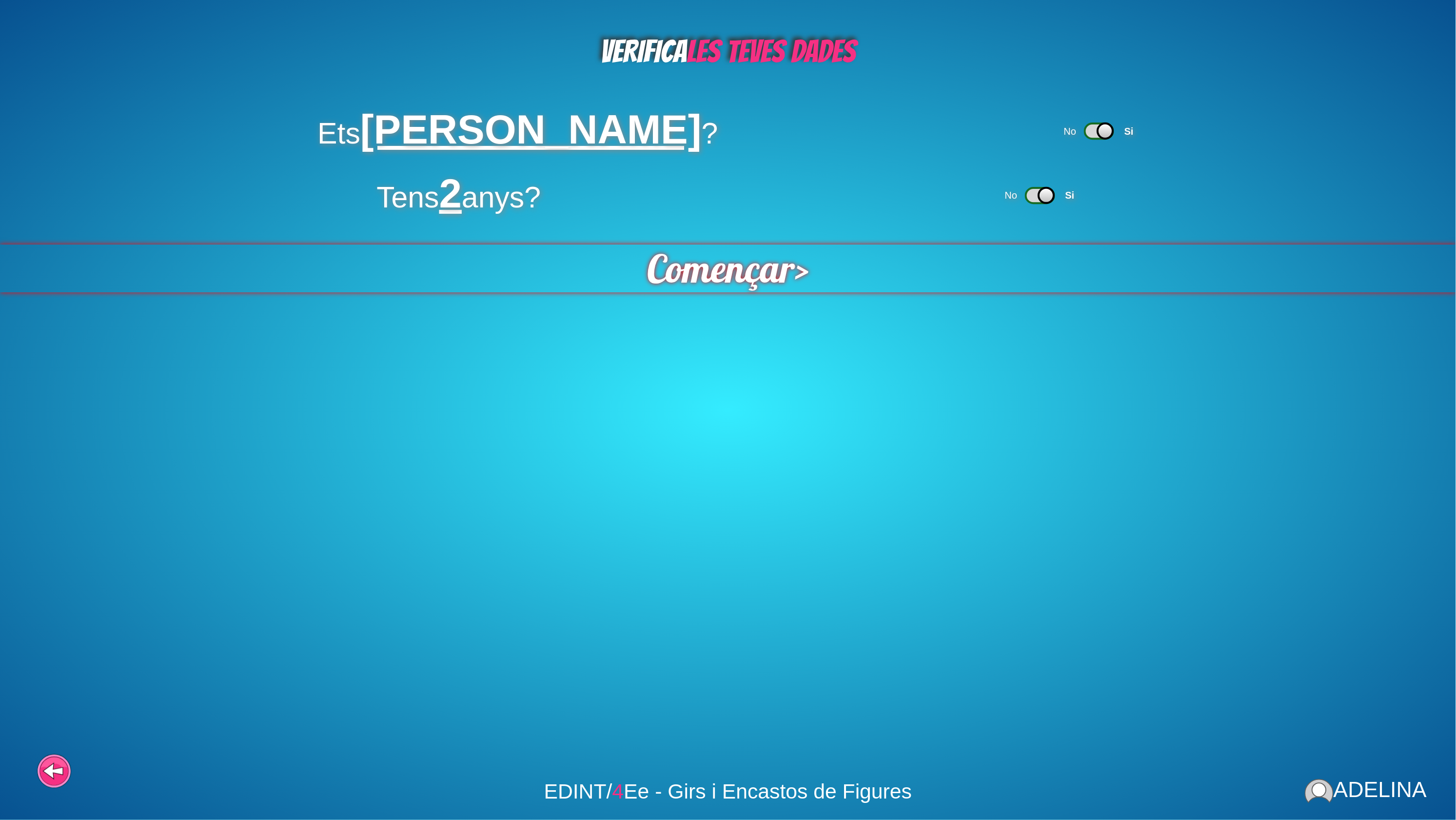
click at [716, 268] on span "Començar" at bounding box center [721, 268] width 148 height 48
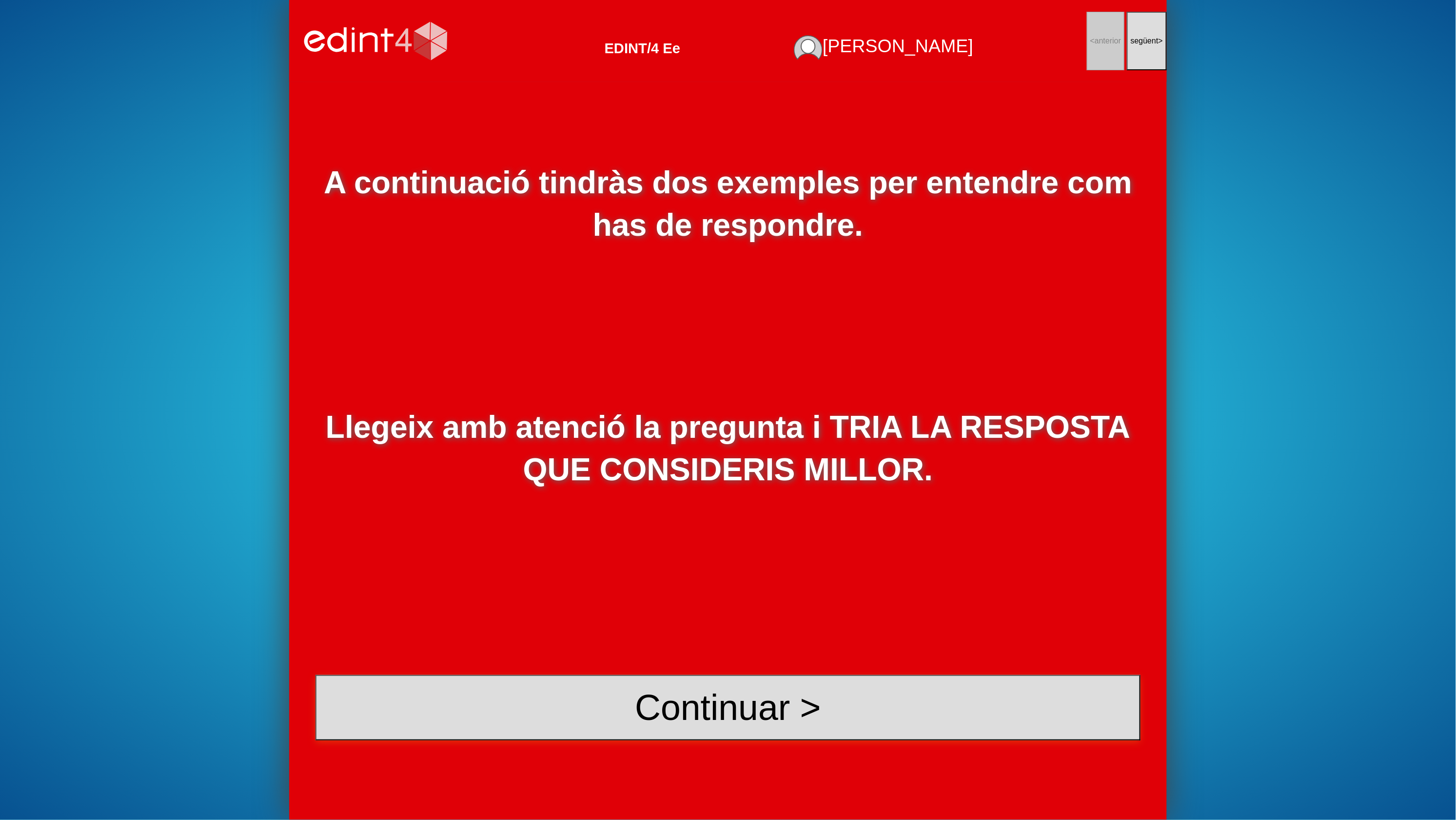
click at [802, 704] on button "Continuar >" at bounding box center [728, 707] width 825 height 65
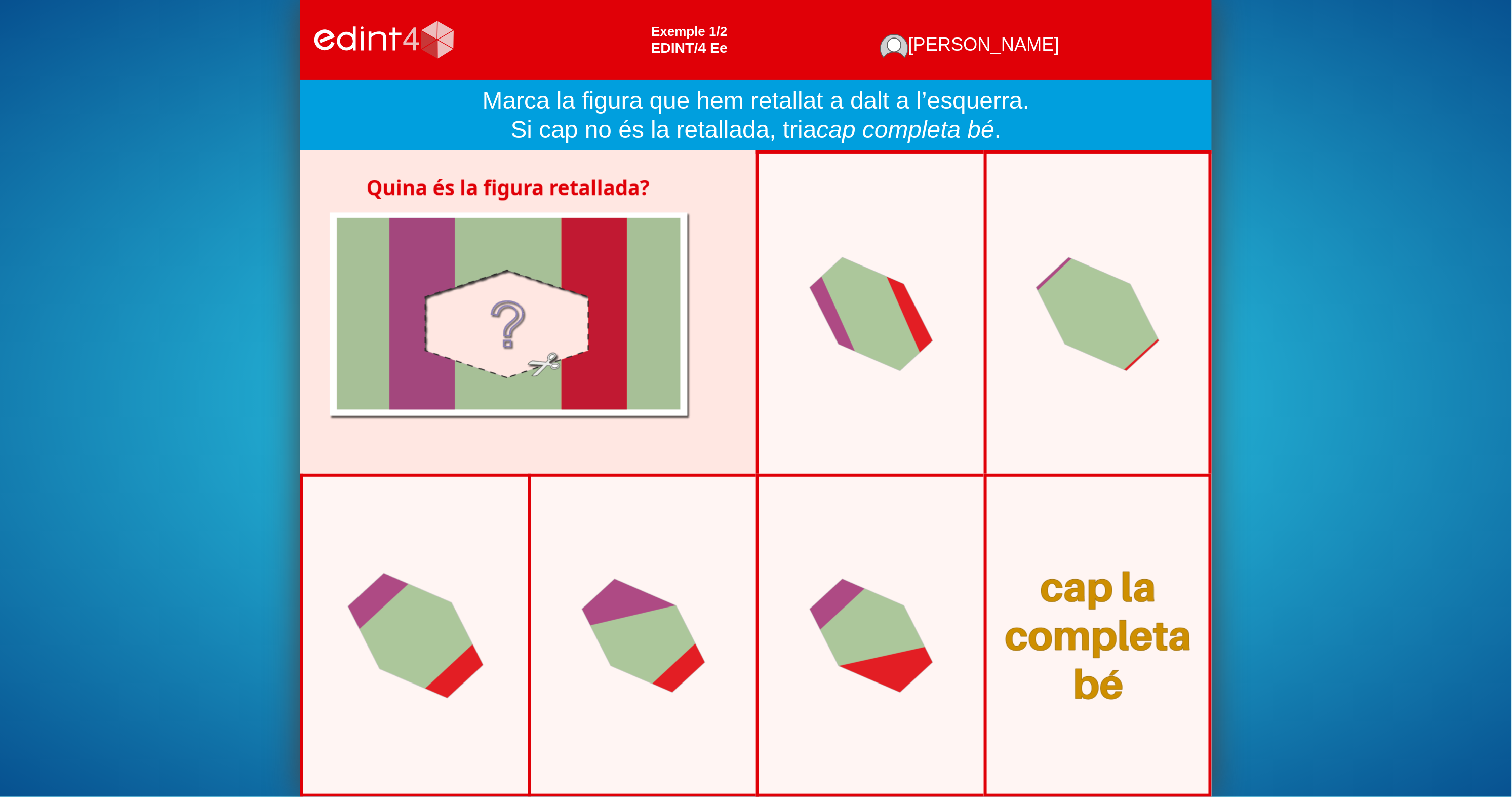
click at [379, 600] on div at bounding box center [416, 635] width 193 height 182
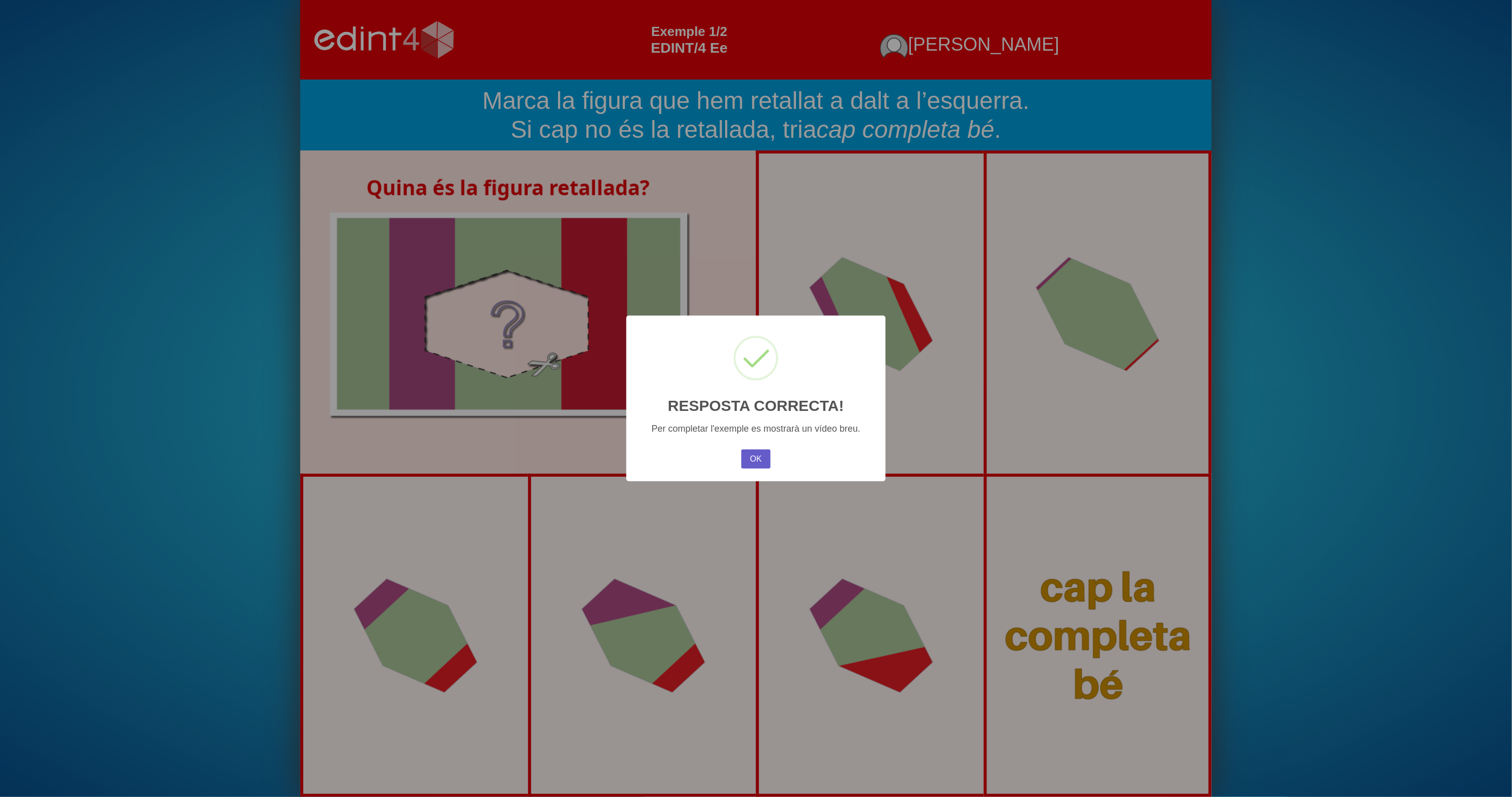
click at [767, 457] on button "OK" at bounding box center [756, 459] width 29 height 19
